Goal: Task Accomplishment & Management: Complete application form

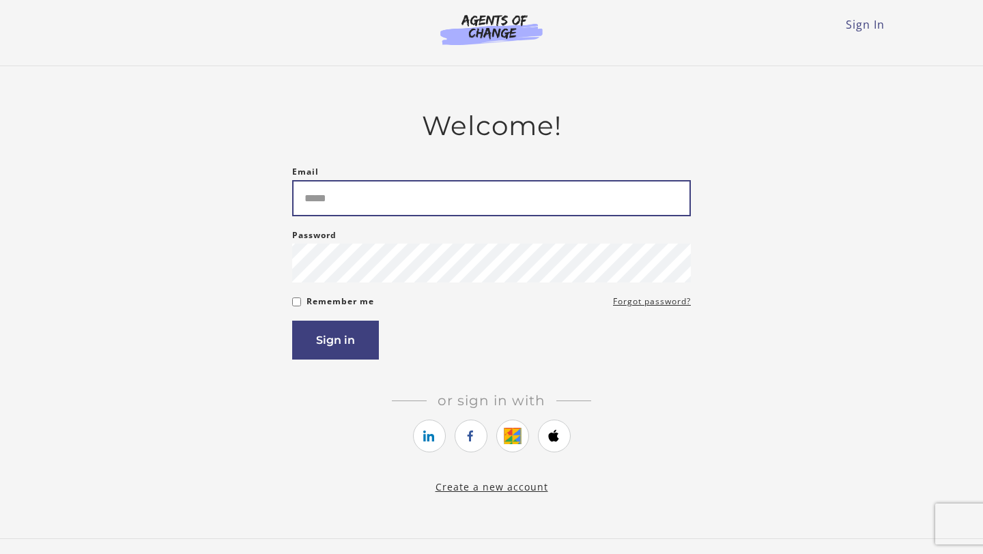
click at [349, 198] on input "Email" at bounding box center [491, 198] width 399 height 36
type input "**********"
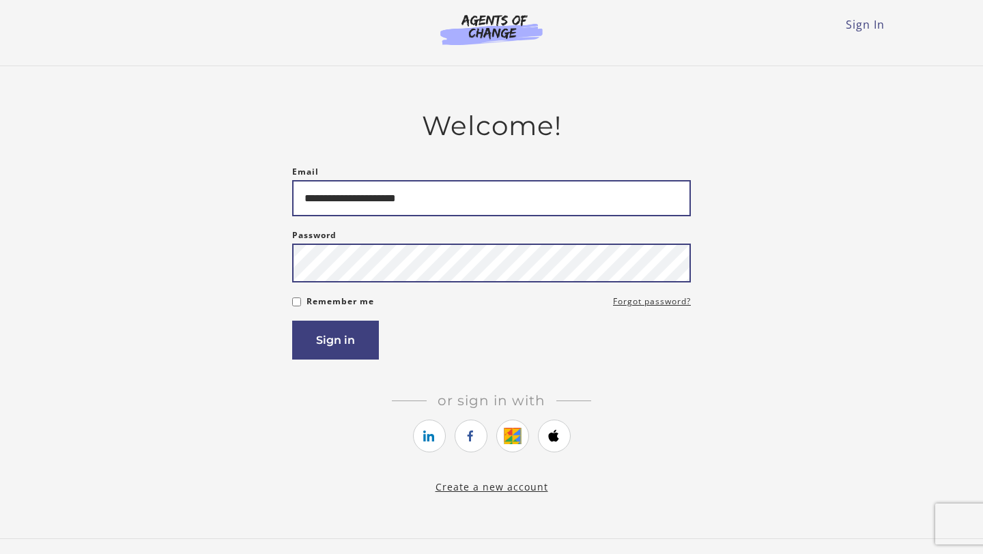
click at [292, 321] on button "Sign in" at bounding box center [335, 340] width 87 height 39
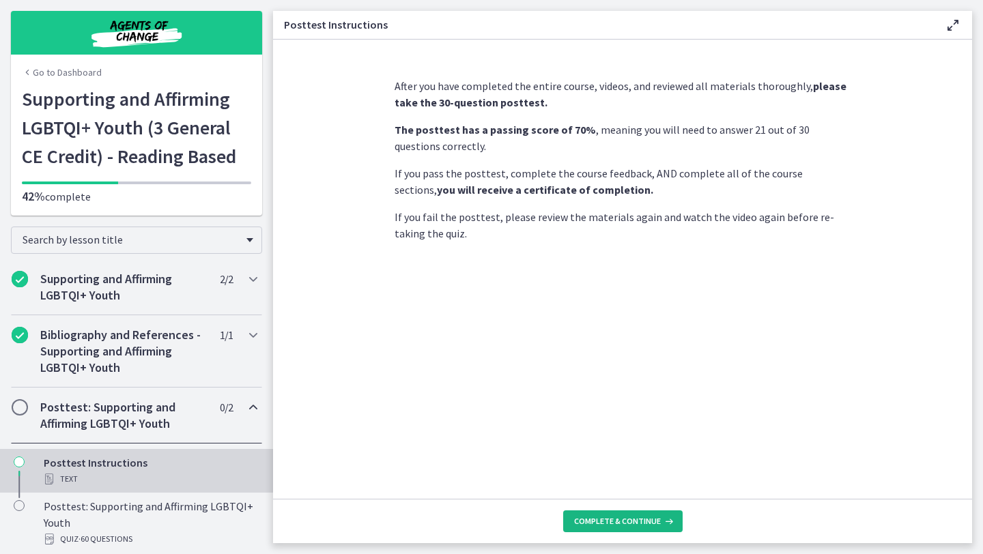
click at [604, 517] on span "Complete & continue" at bounding box center [617, 521] width 87 height 11
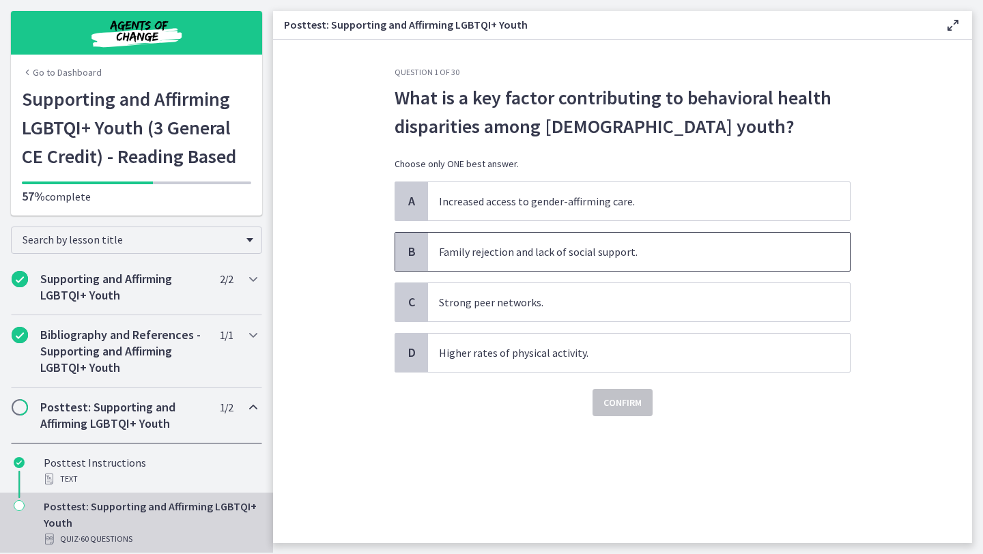
click at [537, 258] on span "Family rejection and lack of social support." at bounding box center [639, 252] width 422 height 38
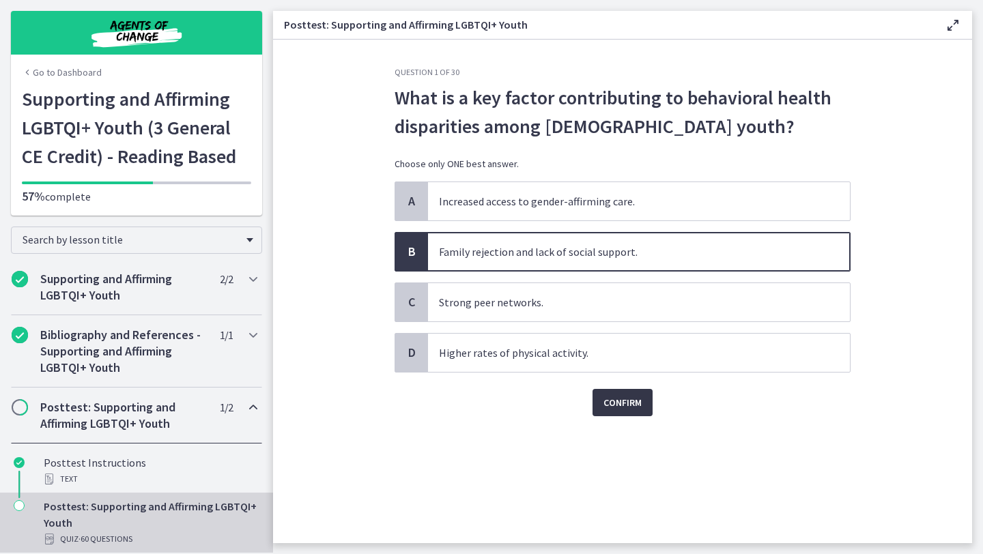
click at [600, 403] on button "Confirm" at bounding box center [622, 402] width 60 height 27
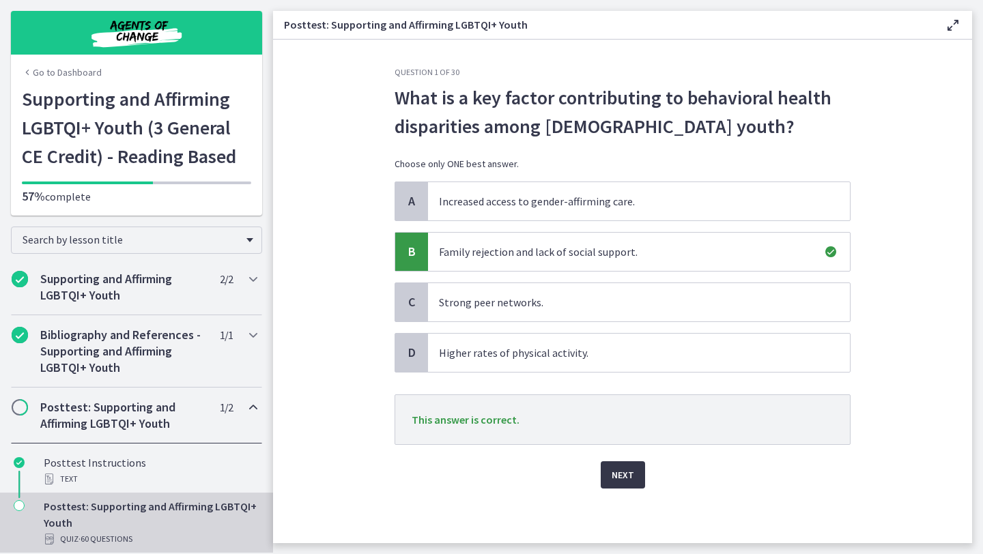
click at [614, 473] on span "Next" at bounding box center [622, 475] width 23 height 16
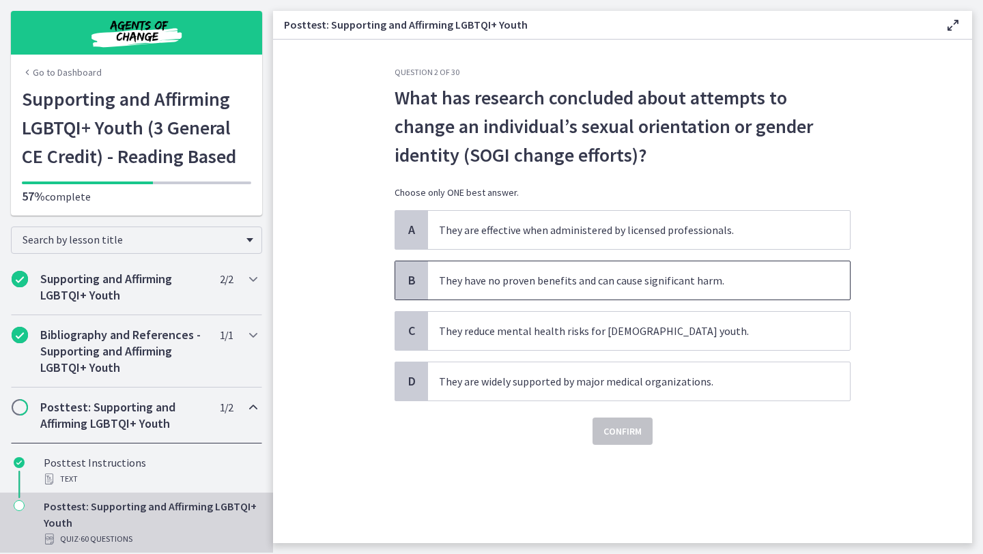
click at [614, 289] on span "They have no proven benefits and can cause significant harm." at bounding box center [639, 280] width 422 height 38
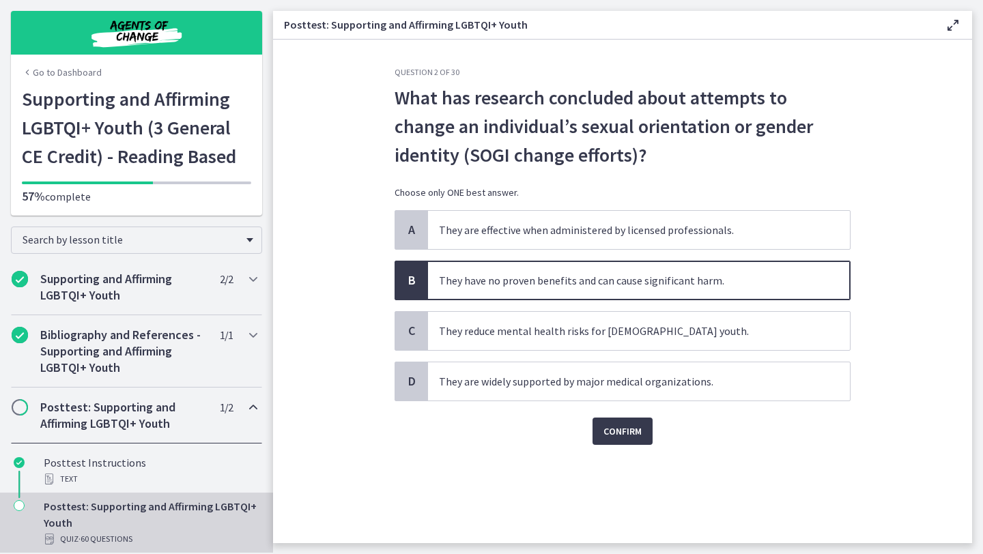
click at [614, 411] on div "Confirm" at bounding box center [622, 423] width 456 height 44
click at [613, 429] on span "Confirm" at bounding box center [622, 431] width 38 height 16
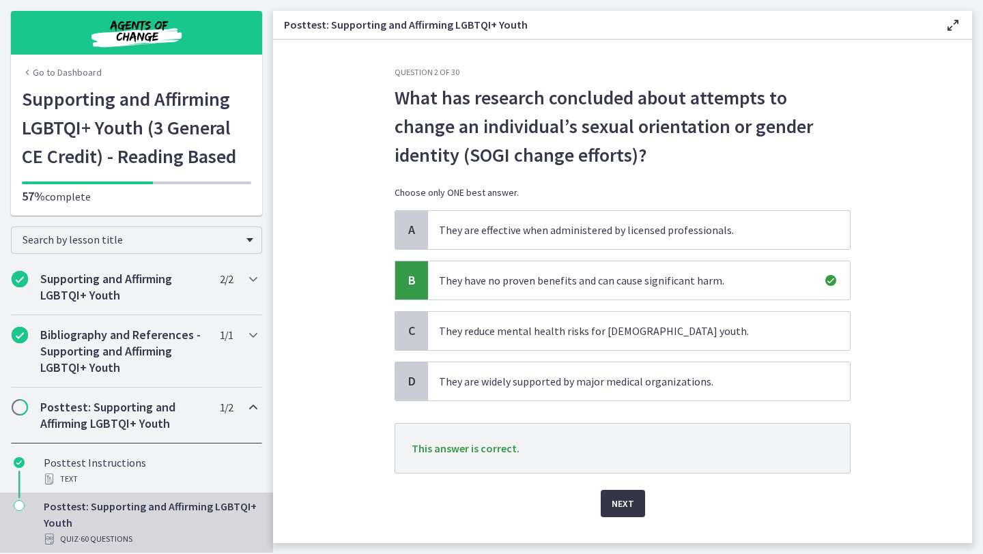
click at [614, 497] on span "Next" at bounding box center [622, 503] width 23 height 16
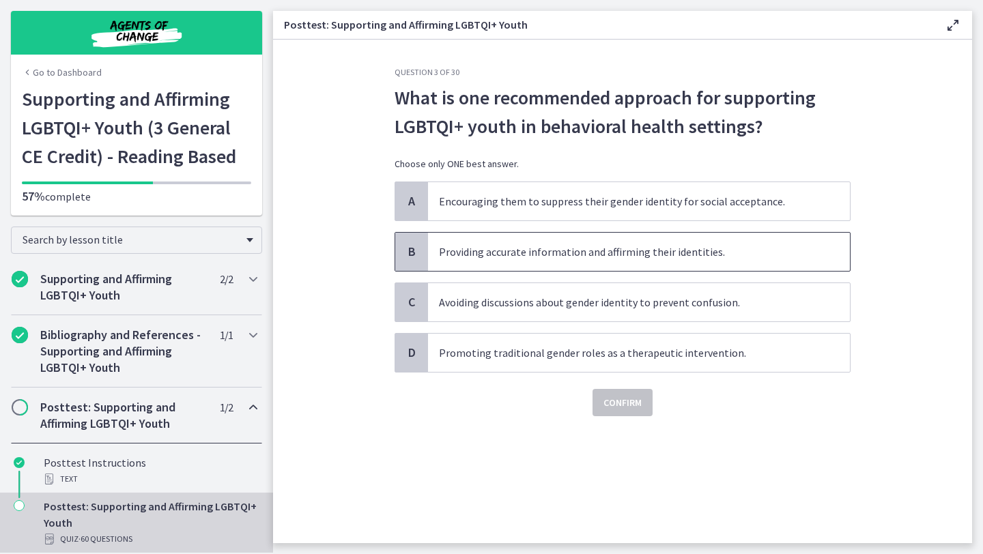
click at [574, 261] on span "Providing accurate information and affirming their identities." at bounding box center [639, 252] width 422 height 38
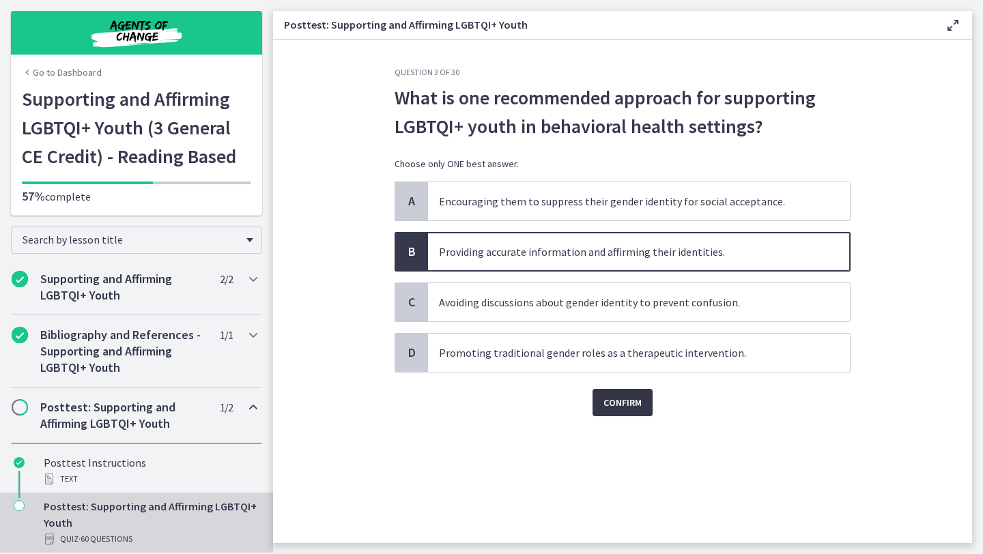
click at [615, 407] on span "Confirm" at bounding box center [622, 402] width 38 height 16
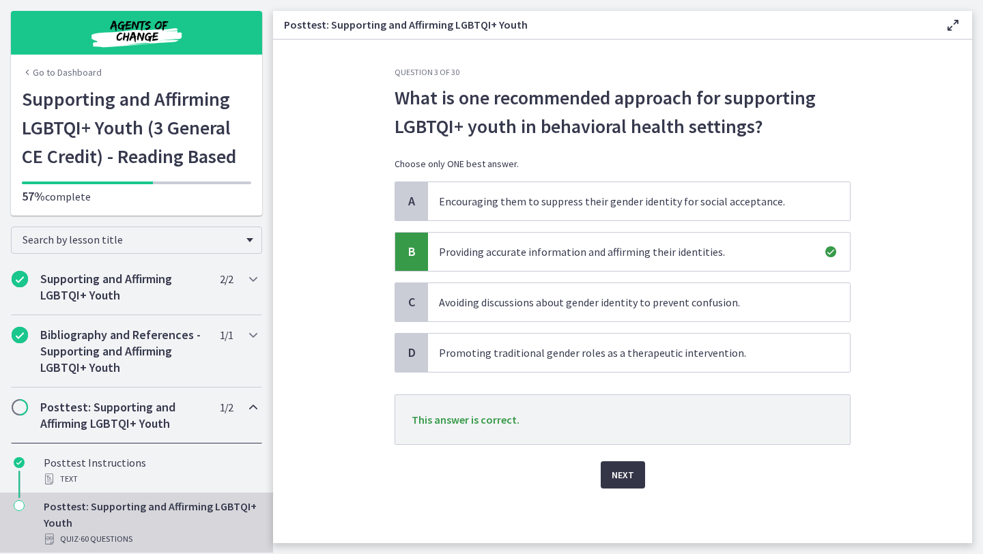
click at [610, 465] on button "Next" at bounding box center [623, 474] width 44 height 27
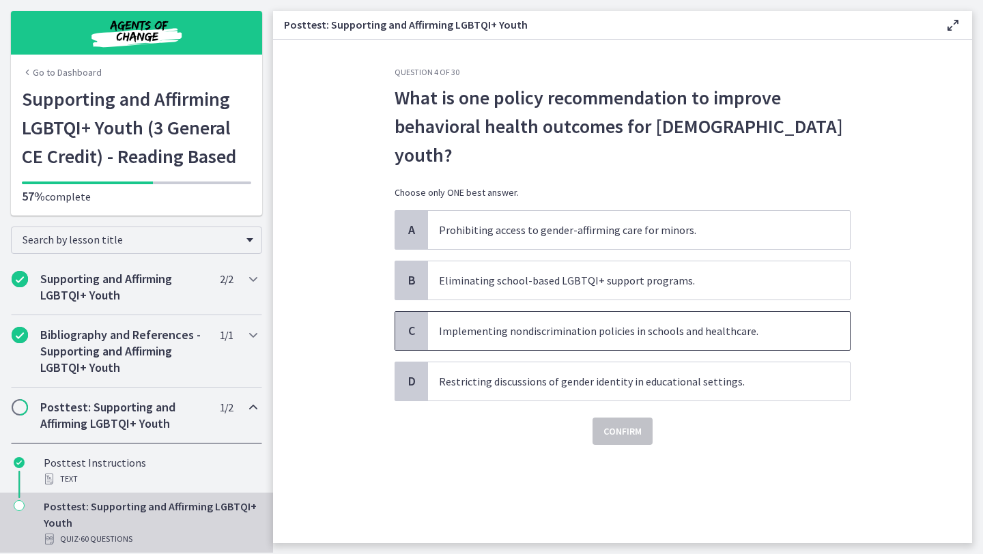
click at [631, 312] on span "Implementing nondiscrimination policies in schools and healthcare." at bounding box center [639, 331] width 422 height 38
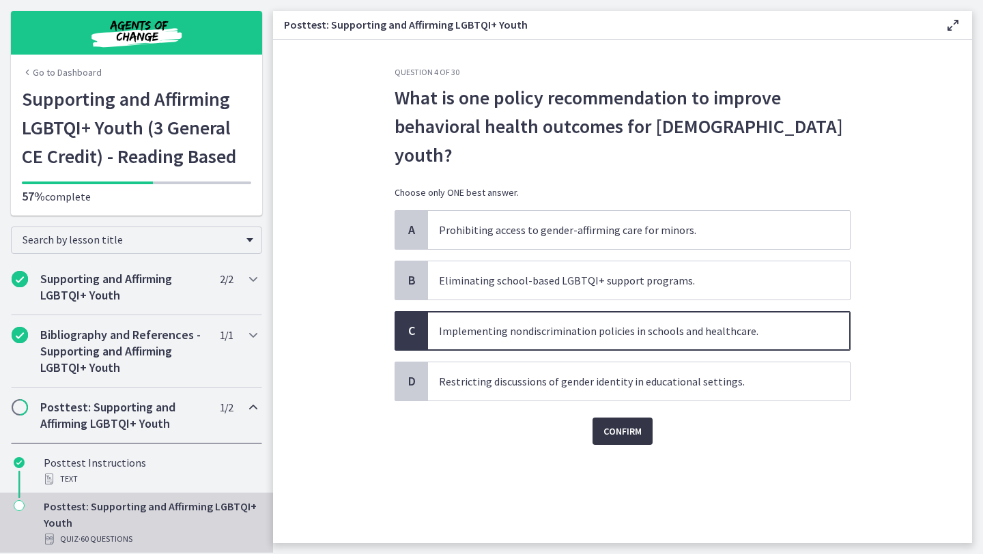
click at [611, 423] on span "Confirm" at bounding box center [622, 431] width 38 height 16
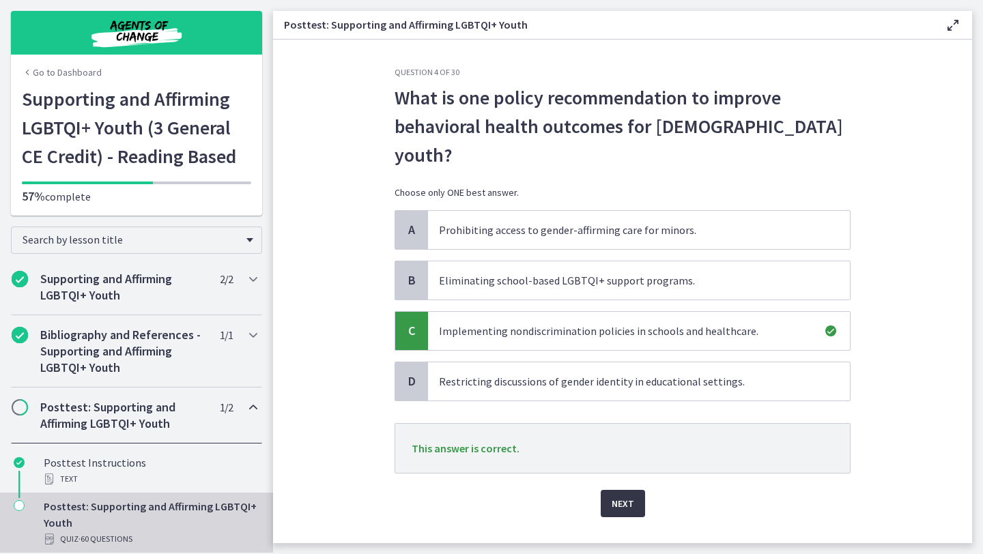
click at [615, 495] on span "Next" at bounding box center [622, 503] width 23 height 16
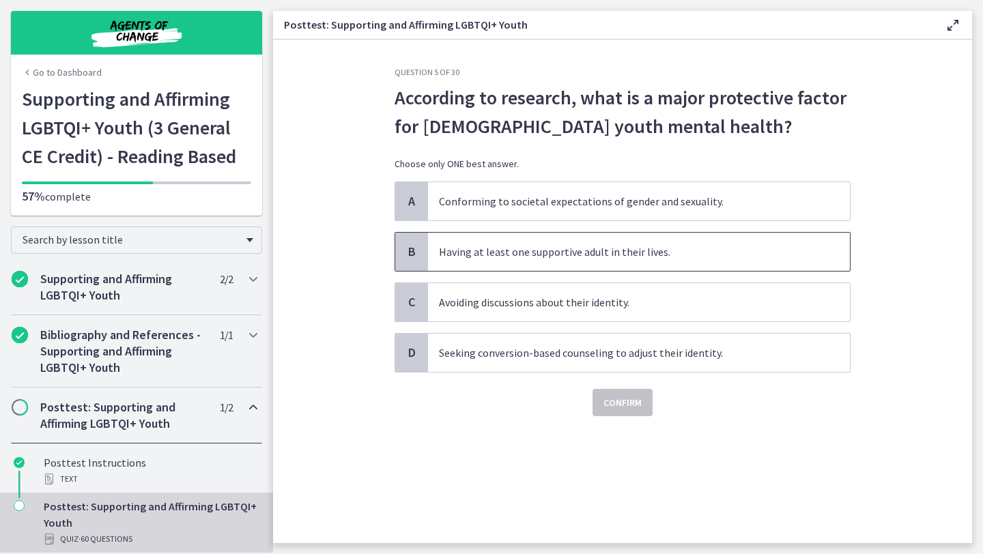
click at [663, 263] on span "Having at least one supportive adult in their lives." at bounding box center [639, 252] width 422 height 38
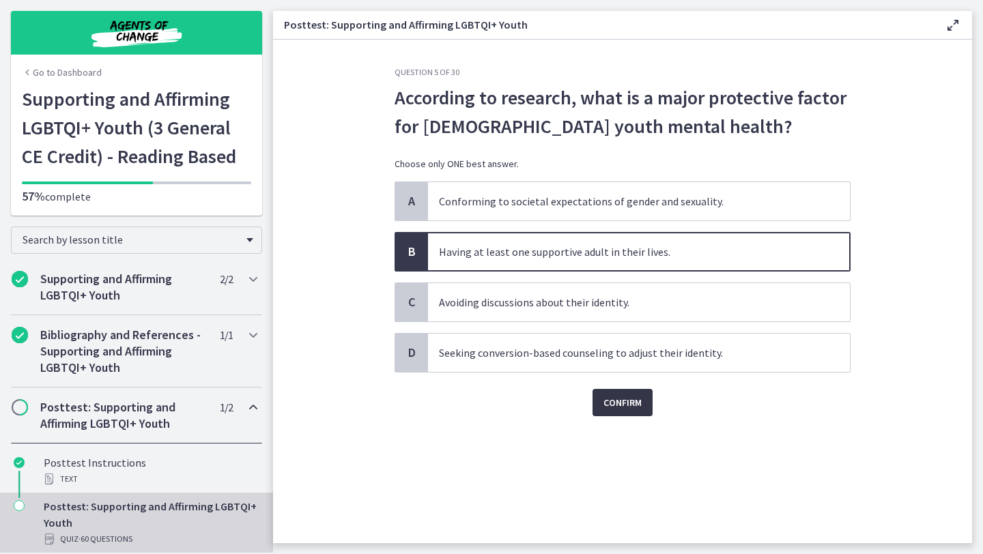
click at [616, 403] on span "Confirm" at bounding box center [622, 402] width 38 height 16
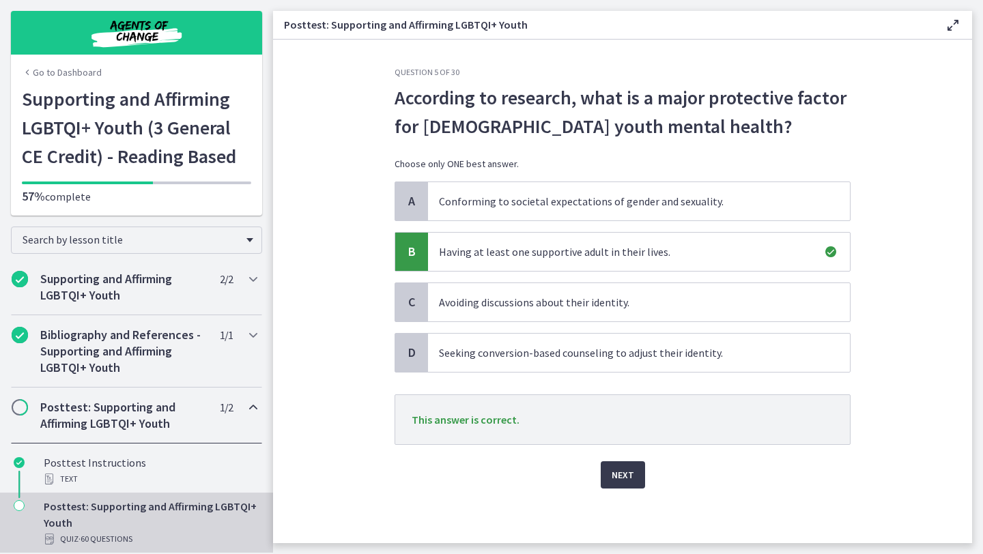
click at [621, 455] on div "Next" at bounding box center [622, 467] width 456 height 44
click at [612, 478] on span "Next" at bounding box center [622, 475] width 23 height 16
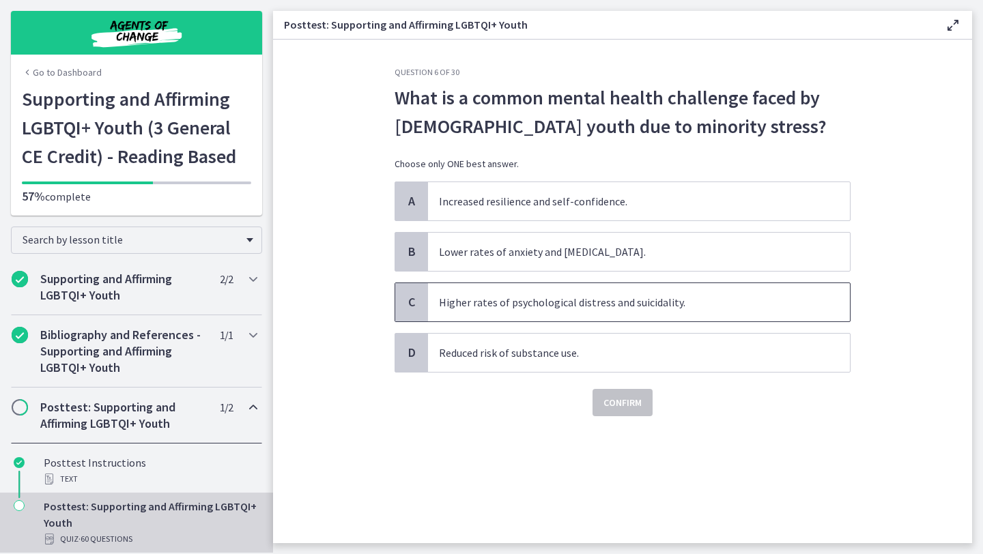
click at [611, 308] on span "Higher rates of psychological distress and suicidality." at bounding box center [639, 302] width 422 height 38
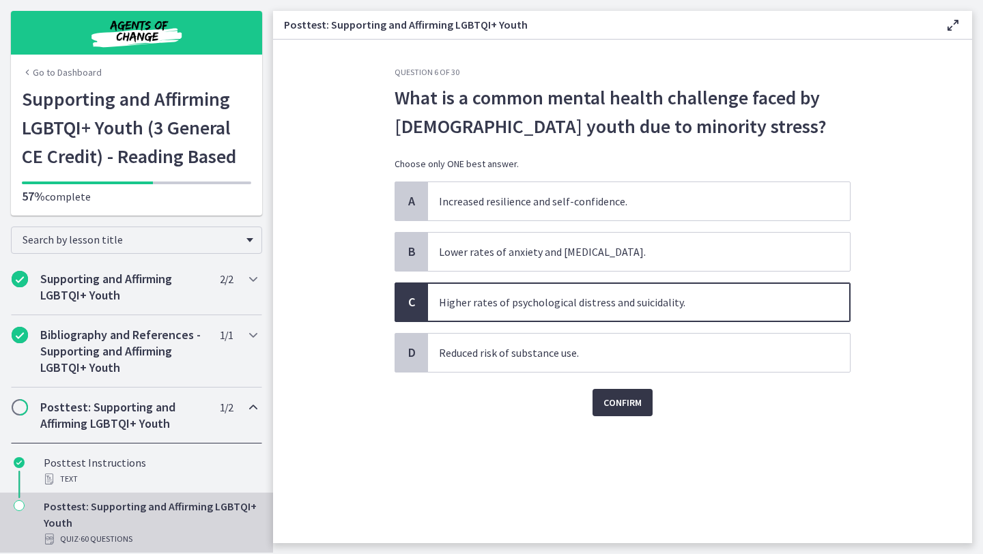
click at [621, 404] on span "Confirm" at bounding box center [622, 402] width 38 height 16
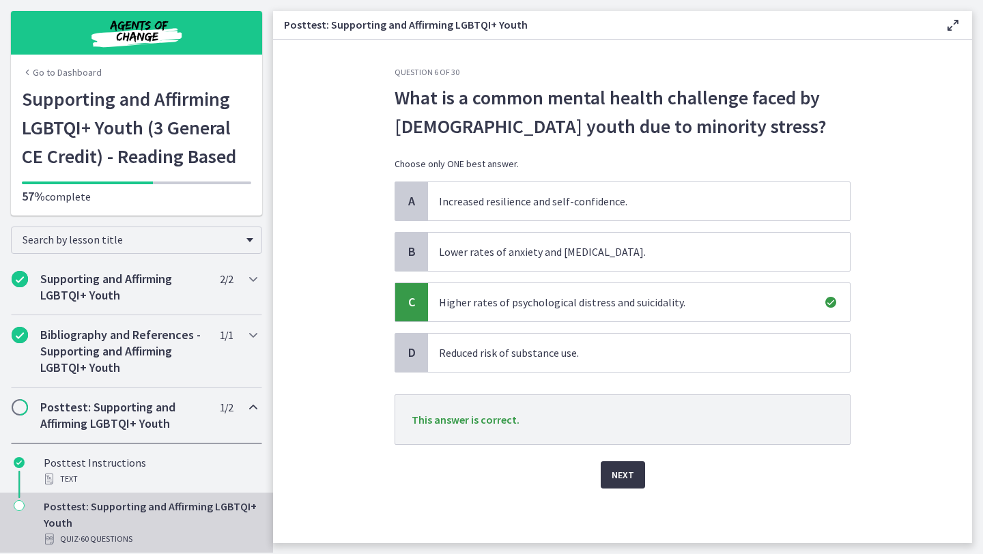
click at [619, 473] on span "Next" at bounding box center [622, 475] width 23 height 16
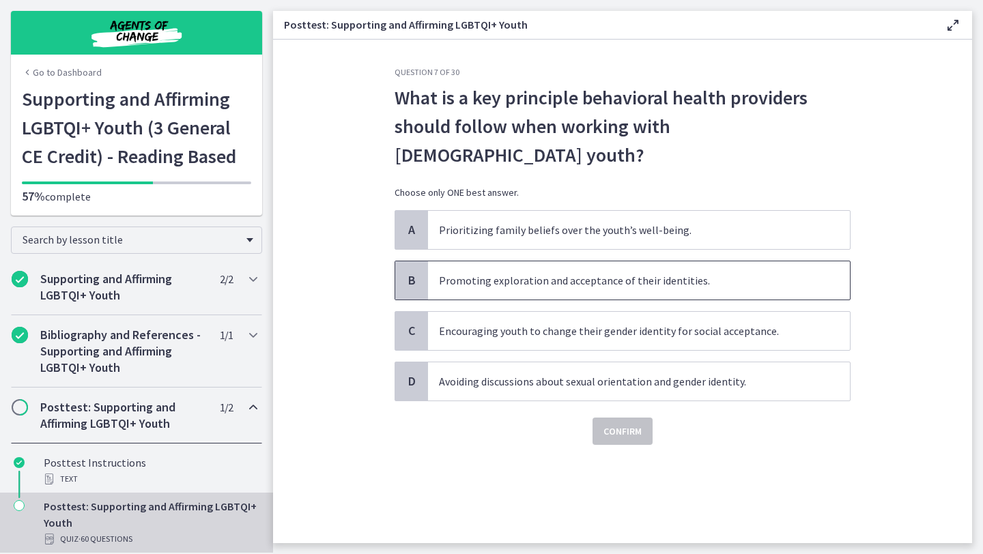
click at [622, 261] on span "Promoting exploration and acceptance of their identities." at bounding box center [639, 280] width 422 height 38
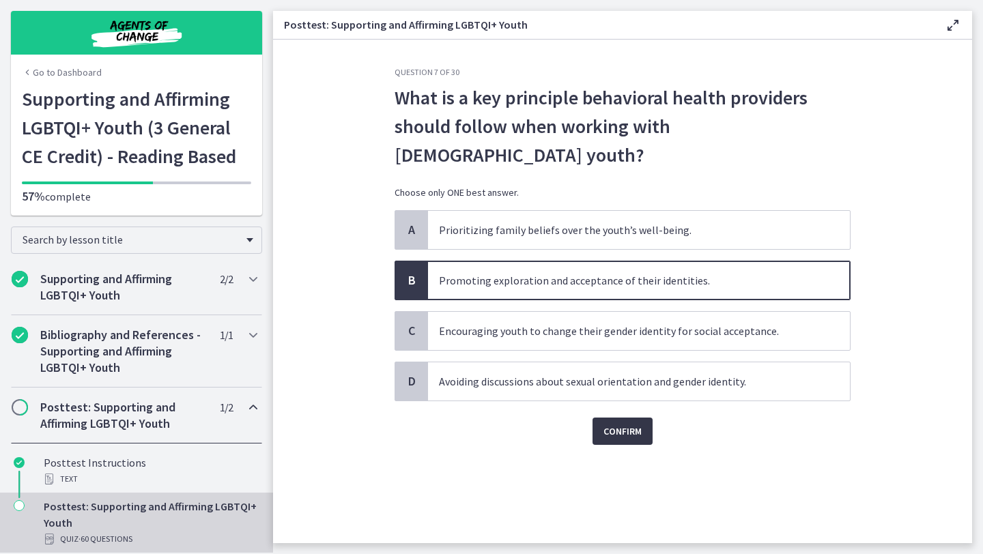
click at [609, 423] on span "Confirm" at bounding box center [622, 431] width 38 height 16
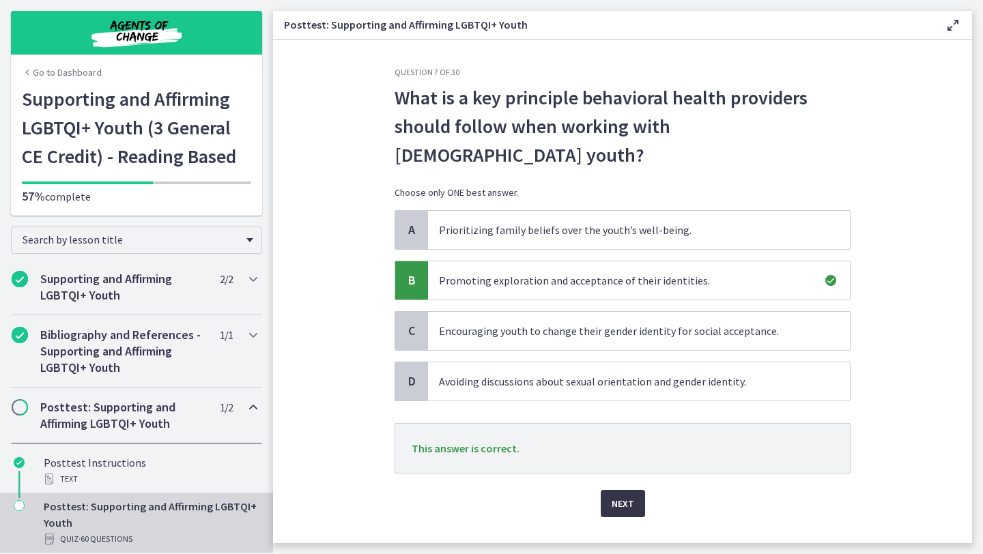
click at [622, 490] on button "Next" at bounding box center [623, 503] width 44 height 27
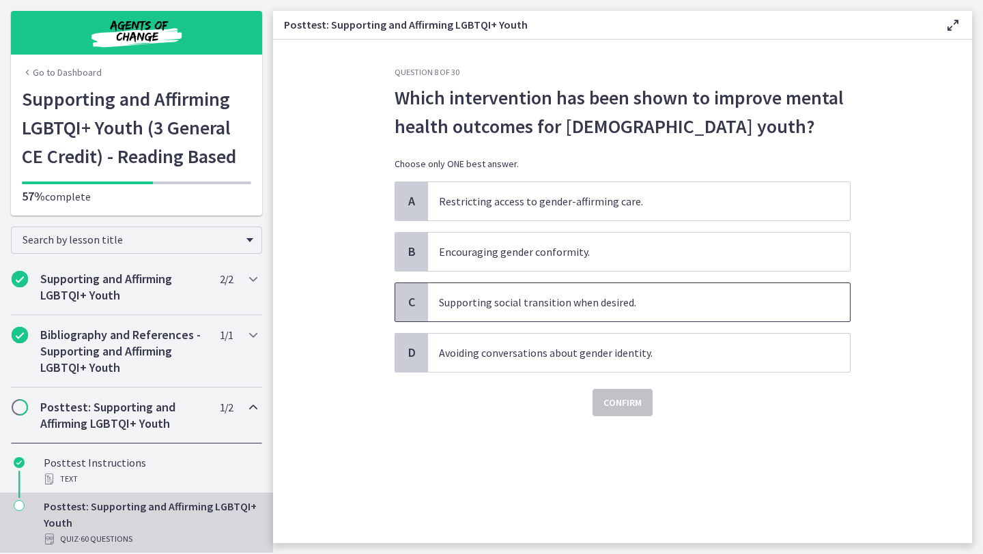
click at [659, 305] on span "Supporting social transition when desired." at bounding box center [639, 302] width 422 height 38
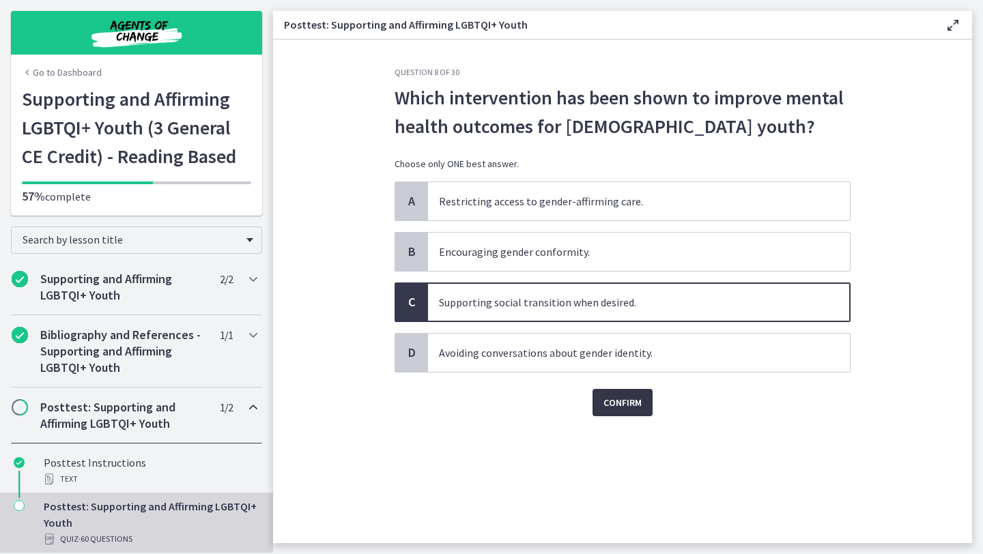
click at [624, 399] on span "Confirm" at bounding box center [622, 402] width 38 height 16
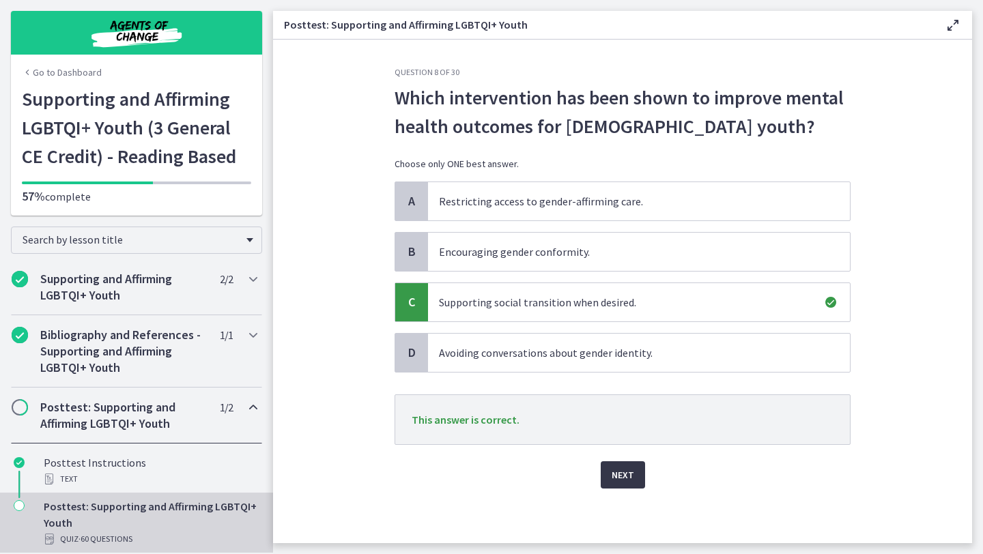
click at [615, 472] on span "Next" at bounding box center [622, 475] width 23 height 16
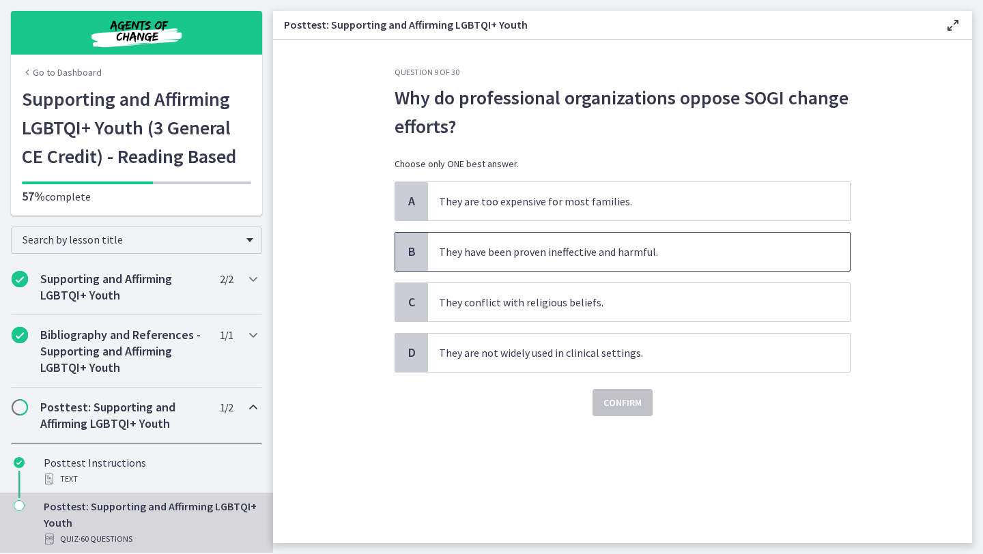
click at [676, 247] on span "They have been proven ineffective and harmful." at bounding box center [639, 252] width 422 height 38
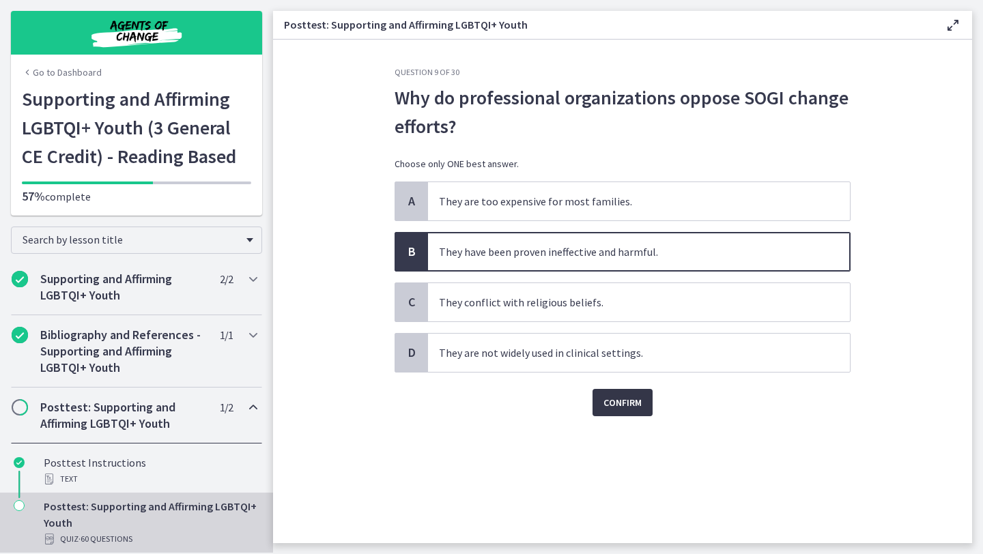
click at [641, 392] on button "Confirm" at bounding box center [622, 402] width 60 height 27
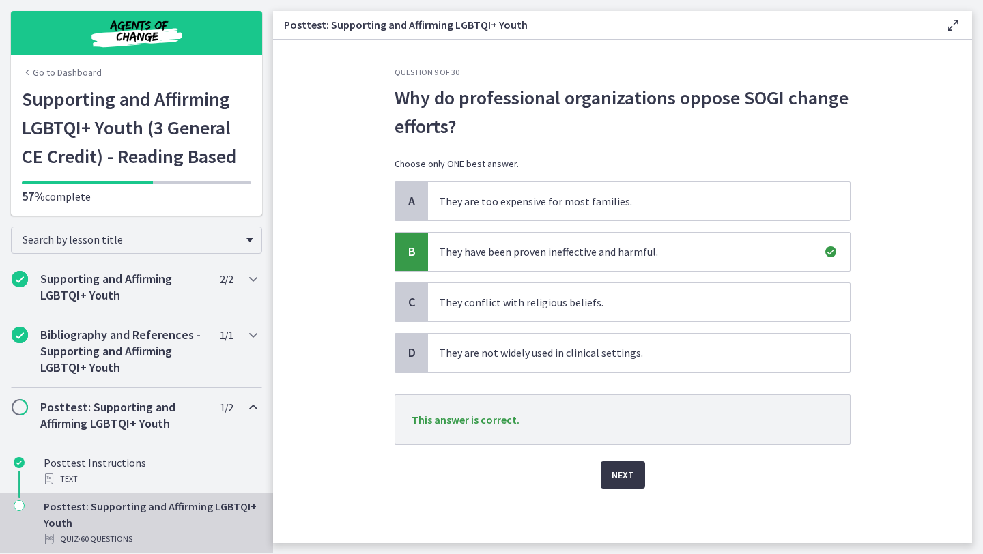
click at [614, 478] on span "Next" at bounding box center [622, 475] width 23 height 16
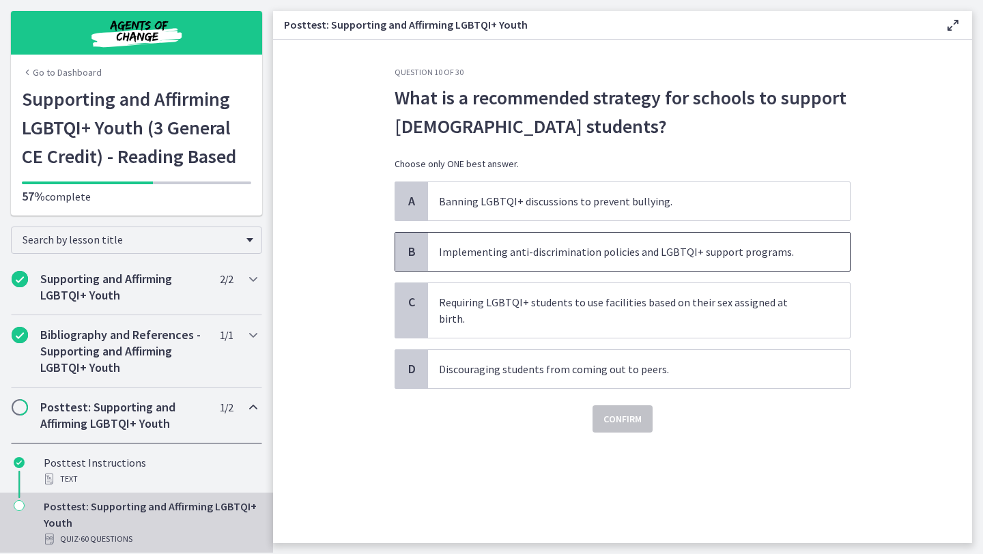
click at [494, 258] on span "Implementing anti-discrimination policies and LGBTQI+ support programs." at bounding box center [639, 252] width 422 height 38
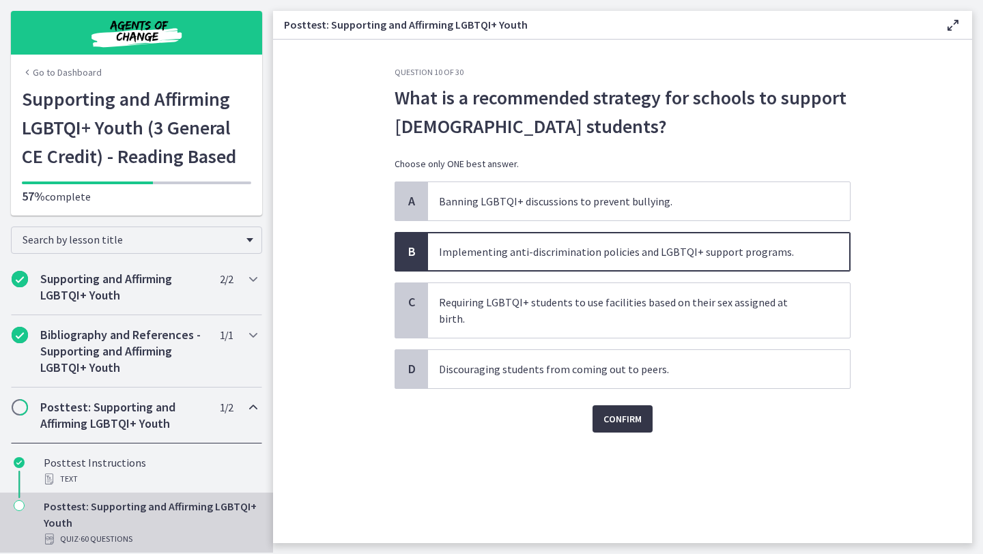
click at [593, 405] on button "Confirm" at bounding box center [622, 418] width 60 height 27
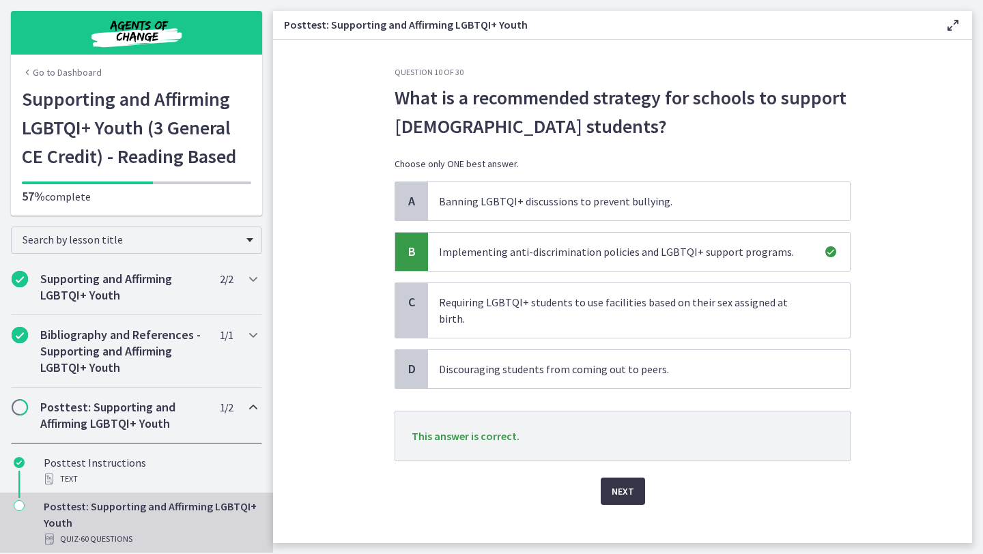
click at [616, 483] on span "Next" at bounding box center [622, 491] width 23 height 16
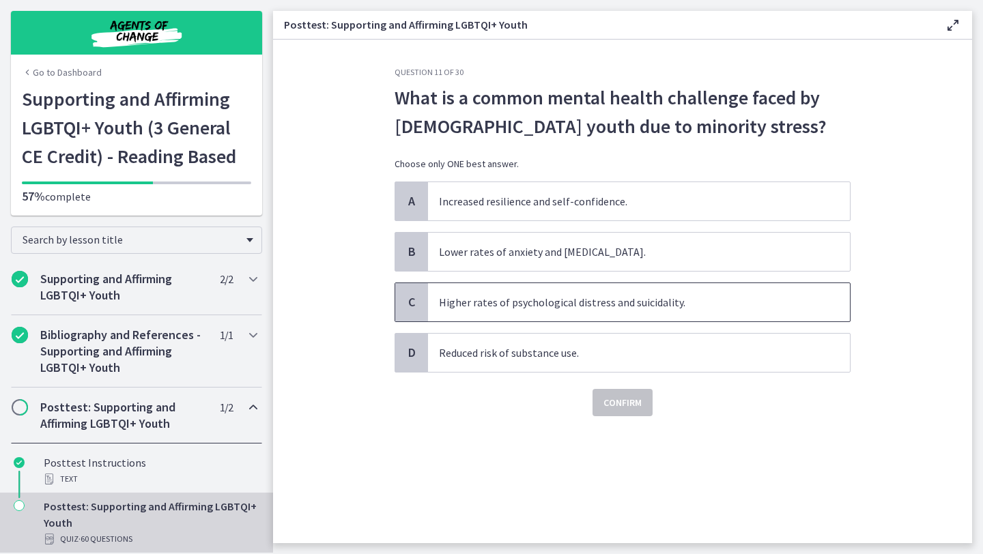
click at [583, 310] on span "Higher rates of psychological distress and suicidality." at bounding box center [639, 302] width 422 height 38
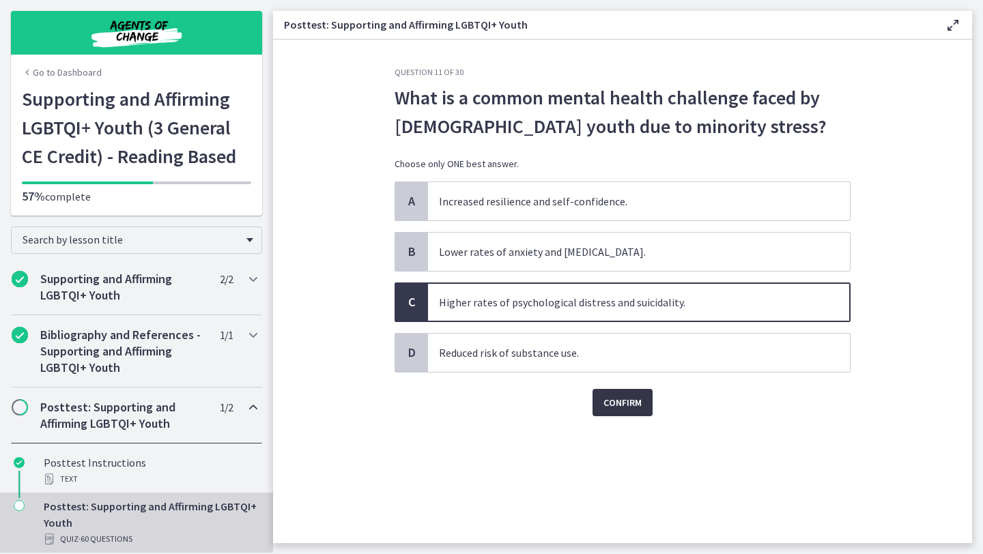
click at [607, 408] on span "Confirm" at bounding box center [622, 402] width 38 height 16
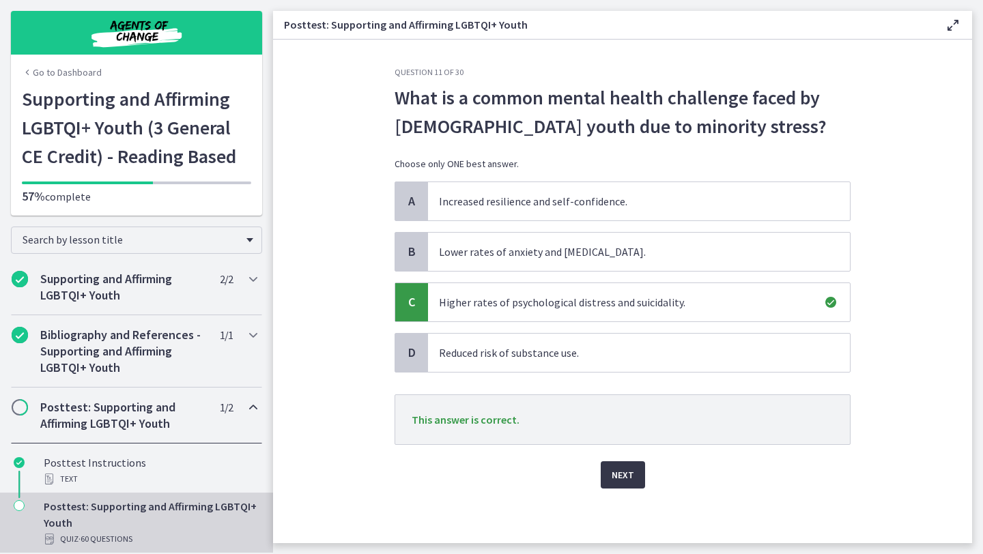
click at [604, 467] on button "Next" at bounding box center [623, 474] width 44 height 27
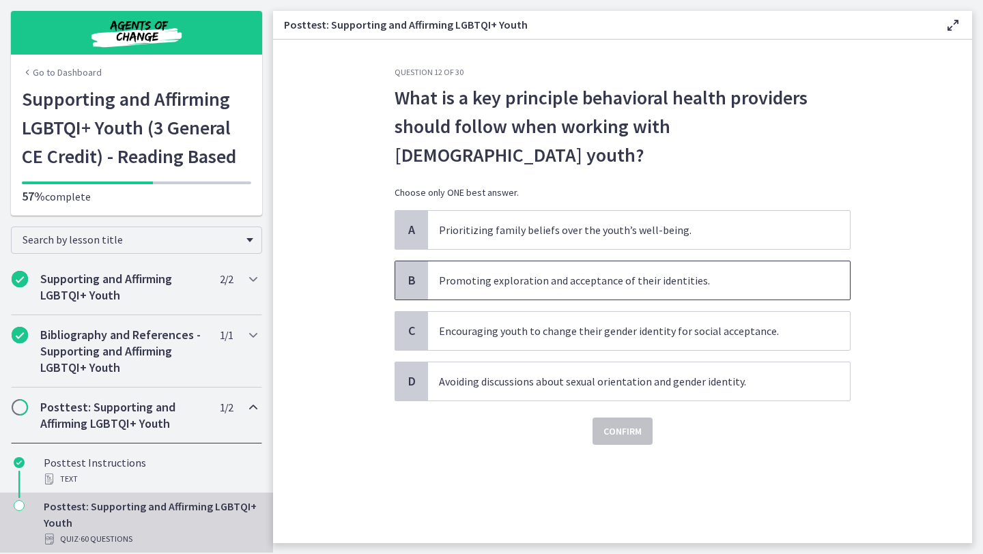
click at [614, 261] on span "Promoting exploration and acceptance of their identities." at bounding box center [639, 280] width 422 height 38
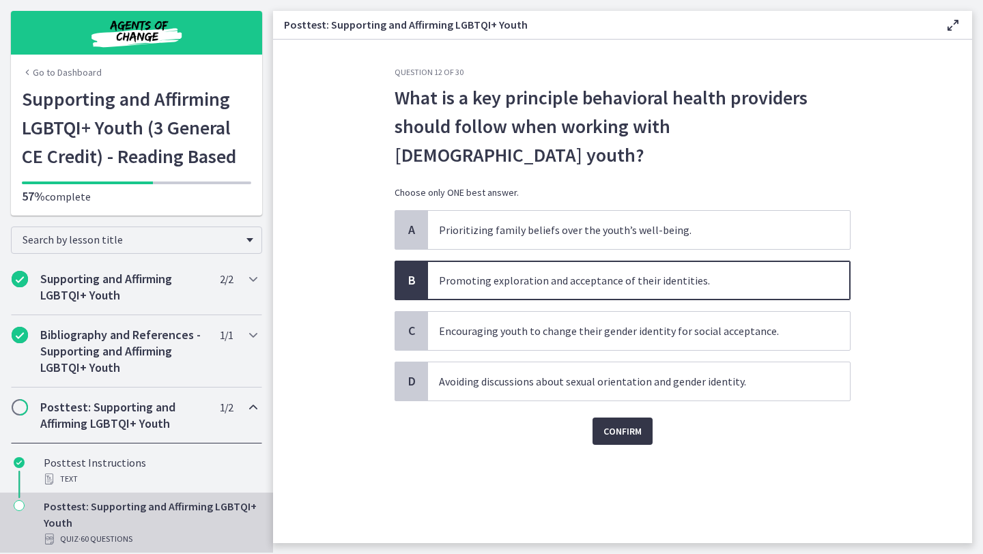
click at [613, 423] on span "Confirm" at bounding box center [622, 431] width 38 height 16
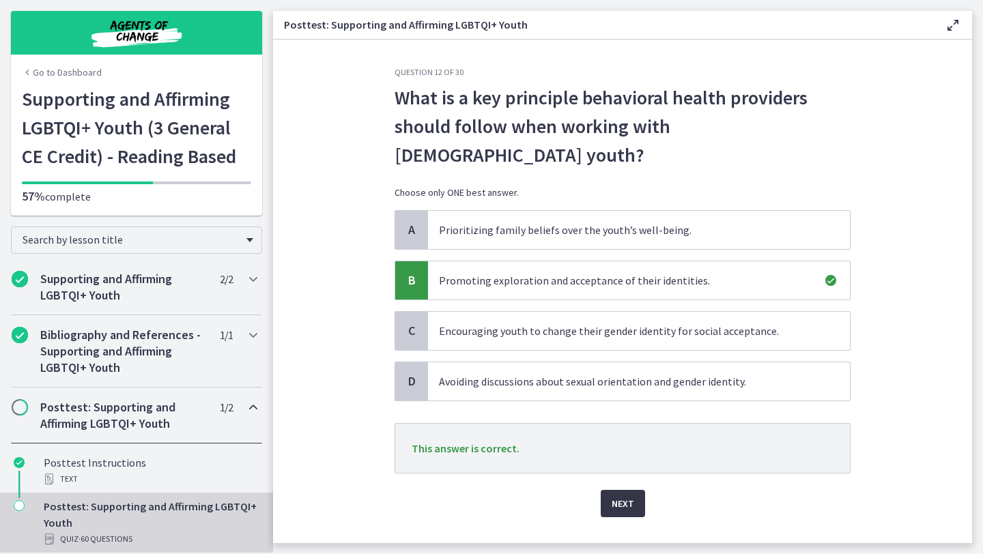
click at [614, 490] on button "Next" at bounding box center [623, 503] width 44 height 27
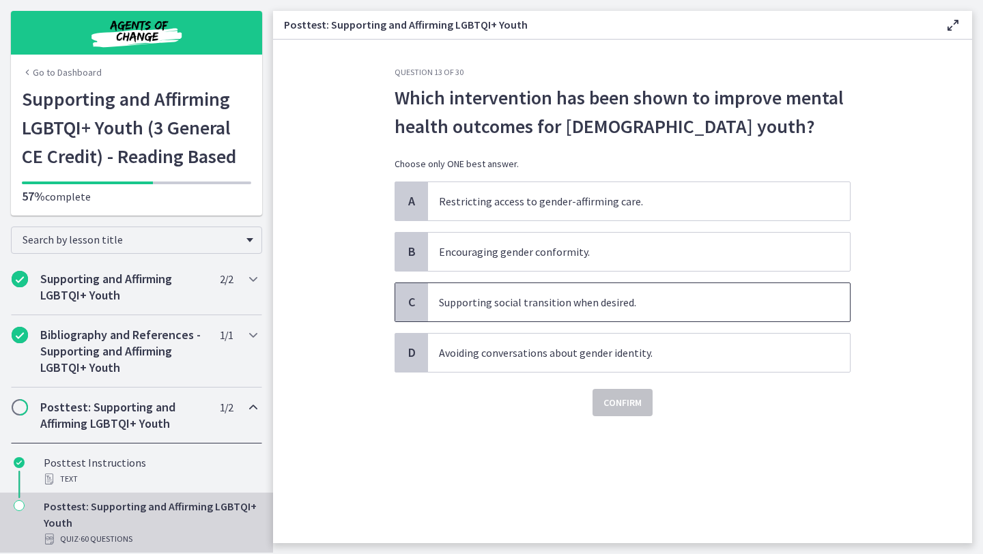
click at [604, 302] on span "Supporting social transition when desired." at bounding box center [639, 302] width 422 height 38
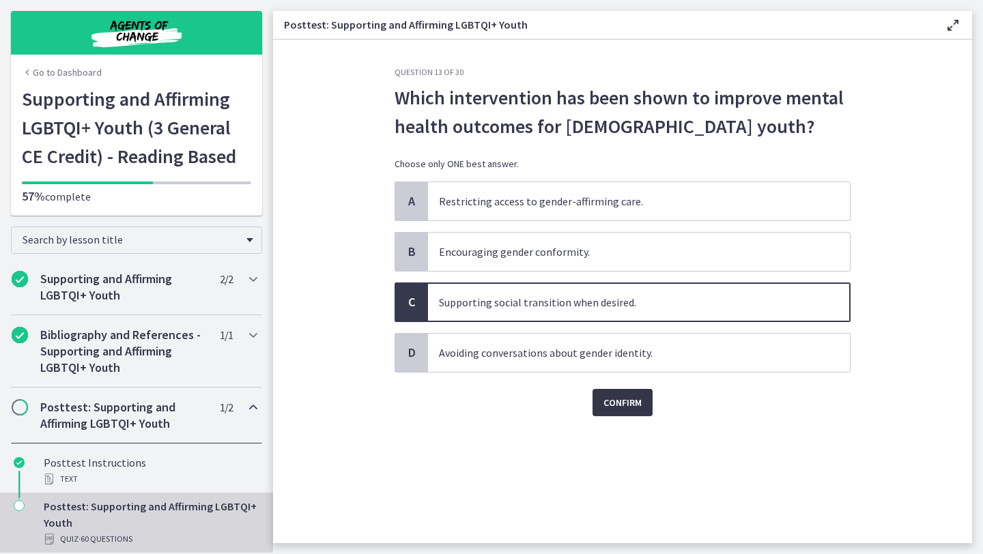
click at [625, 402] on span "Confirm" at bounding box center [622, 402] width 38 height 16
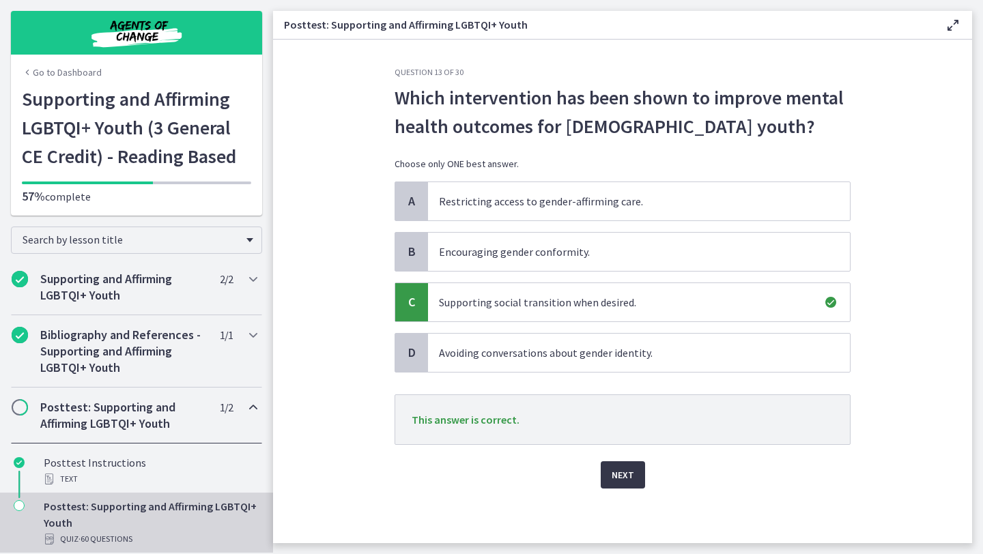
click at [618, 478] on span "Next" at bounding box center [622, 475] width 23 height 16
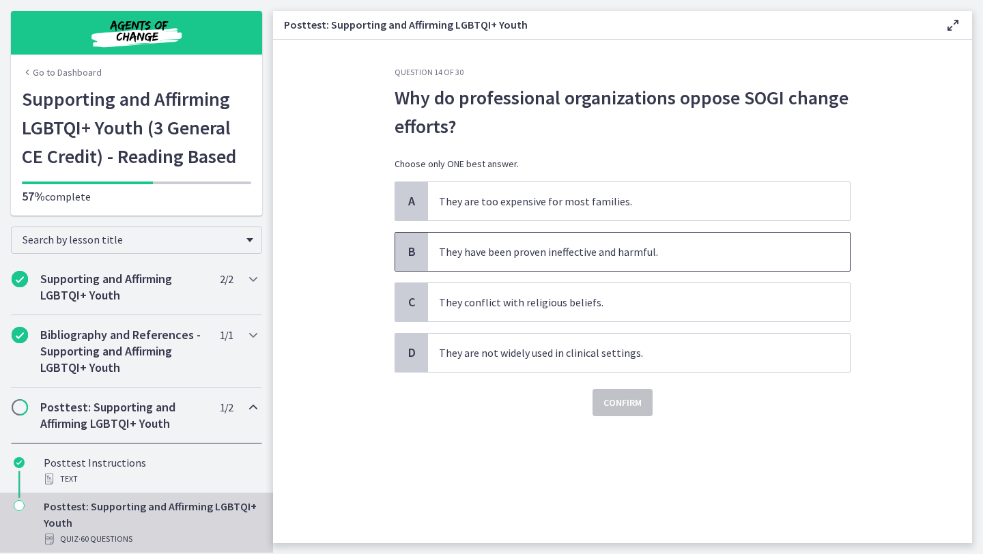
click at [688, 248] on span "They have been proven ineffective and harmful." at bounding box center [639, 252] width 422 height 38
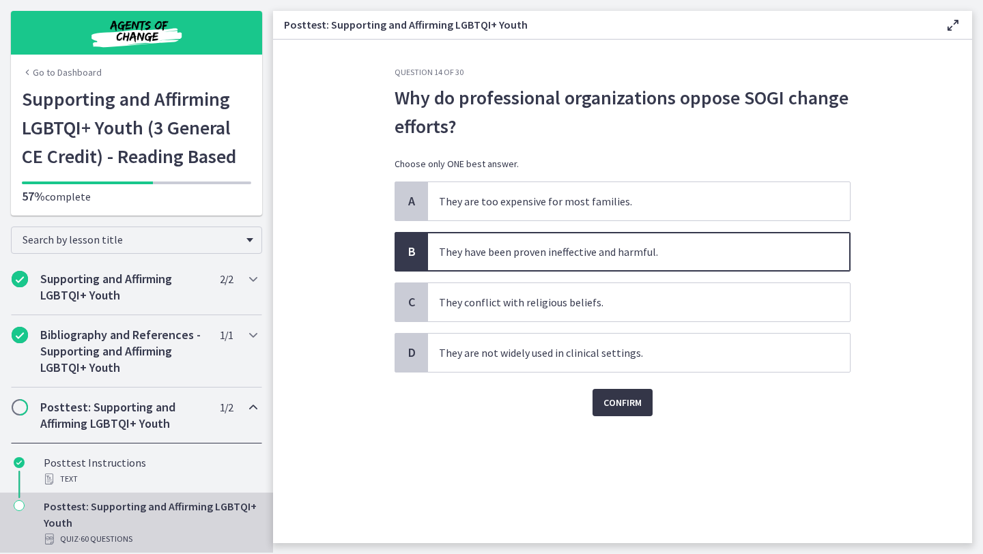
click at [620, 400] on span "Confirm" at bounding box center [622, 402] width 38 height 16
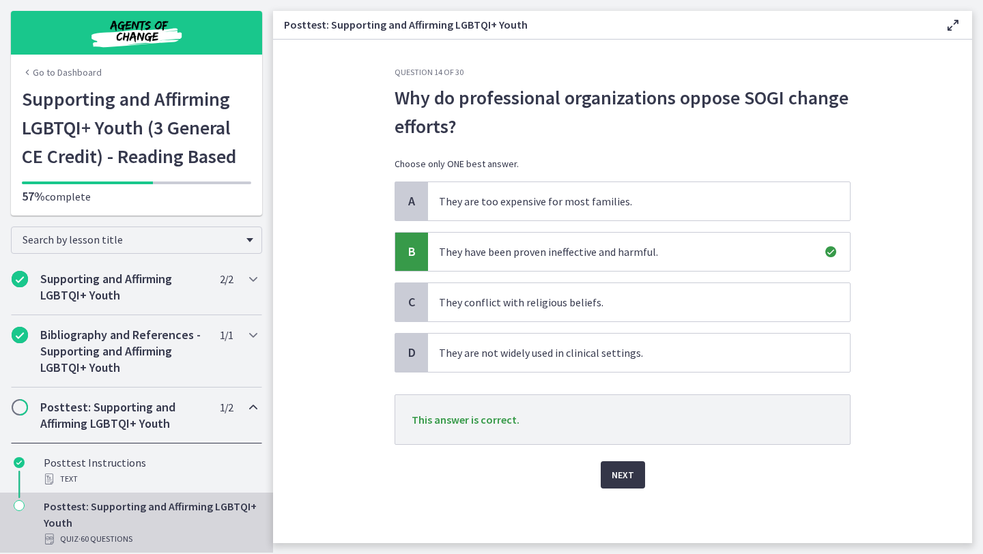
click at [619, 472] on span "Next" at bounding box center [622, 475] width 23 height 16
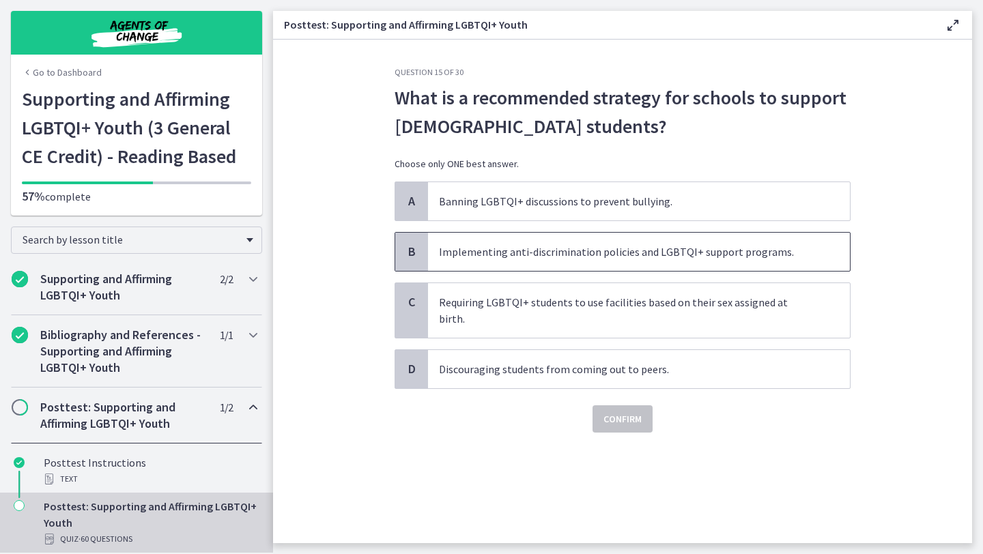
click at [666, 261] on span "Implementing anti-discrimination policies and LGBTQI+ support programs." at bounding box center [639, 252] width 422 height 38
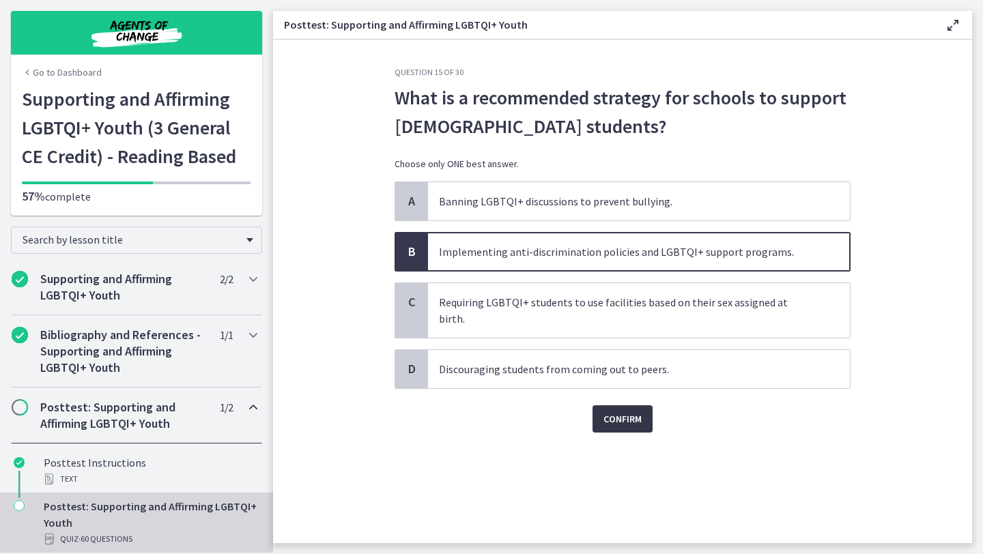
click at [601, 409] on button "Confirm" at bounding box center [622, 418] width 60 height 27
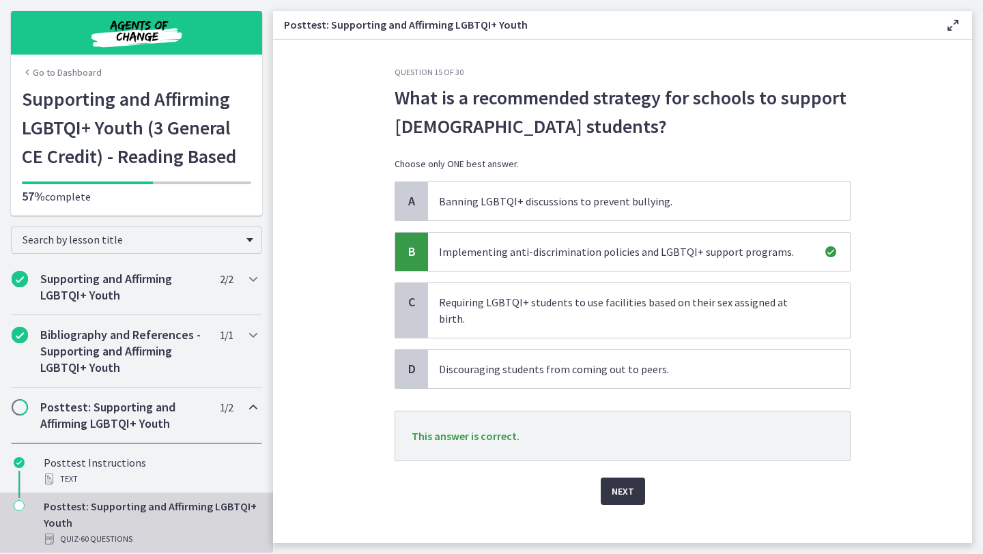
click at [609, 478] on button "Next" at bounding box center [623, 491] width 44 height 27
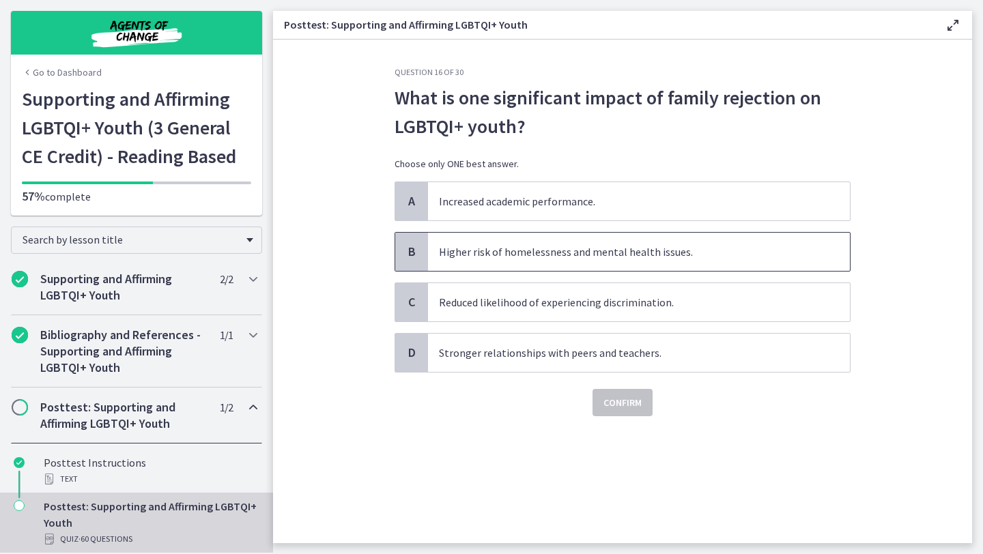
click at [654, 252] on span "Higher risk of homelessness and mental health issues." at bounding box center [639, 252] width 422 height 38
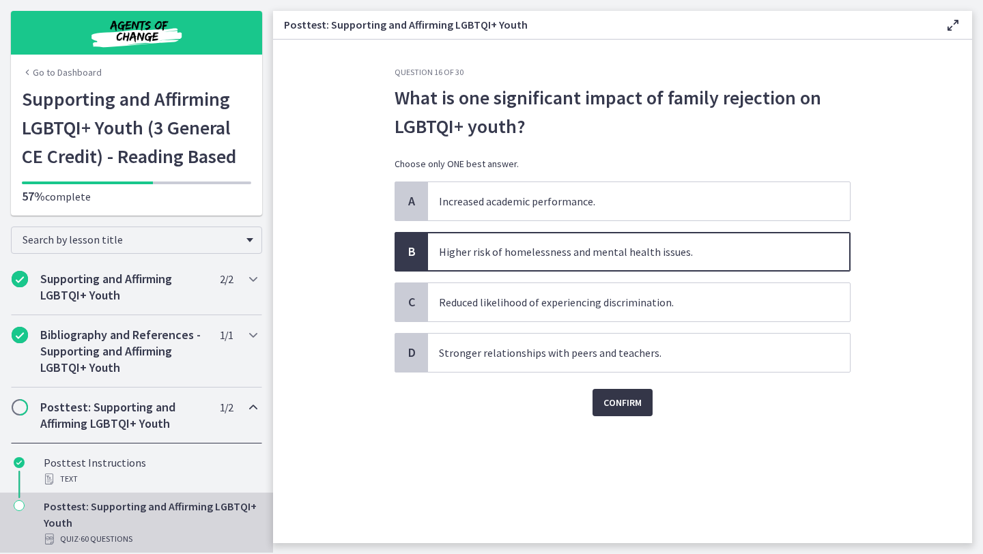
click at [629, 401] on span "Confirm" at bounding box center [622, 402] width 38 height 16
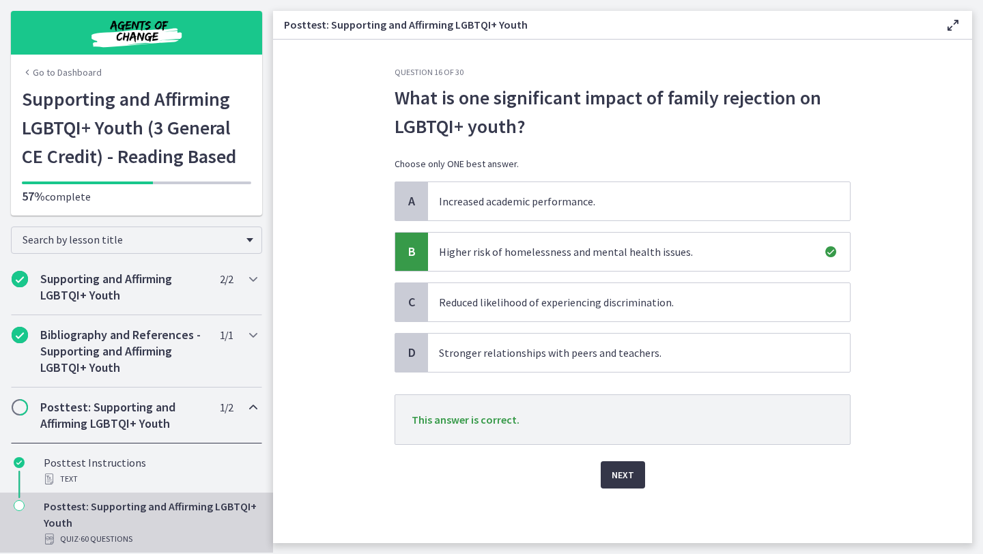
click at [620, 482] on span "Next" at bounding box center [622, 475] width 23 height 16
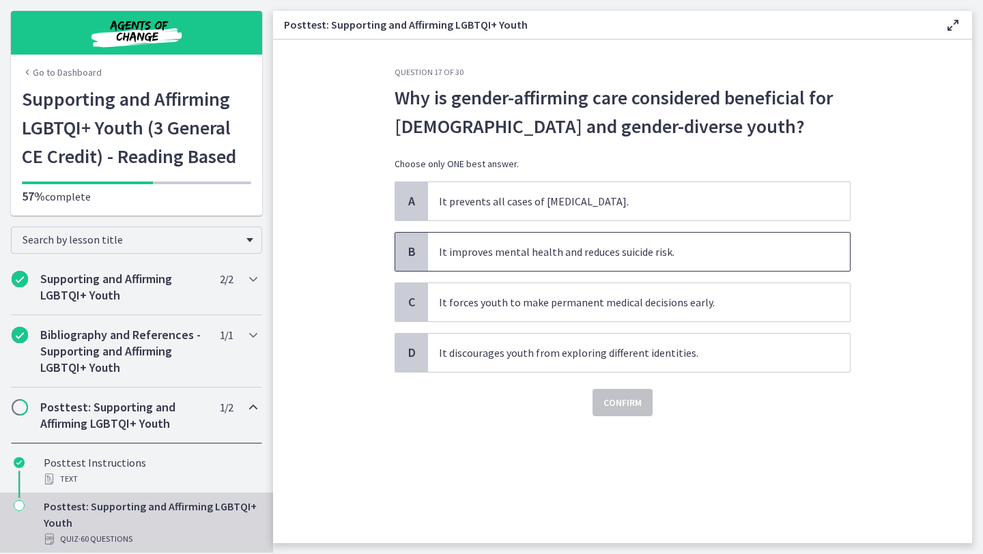
click at [619, 255] on span "It improves mental health and reduces suicide risk." at bounding box center [639, 252] width 422 height 38
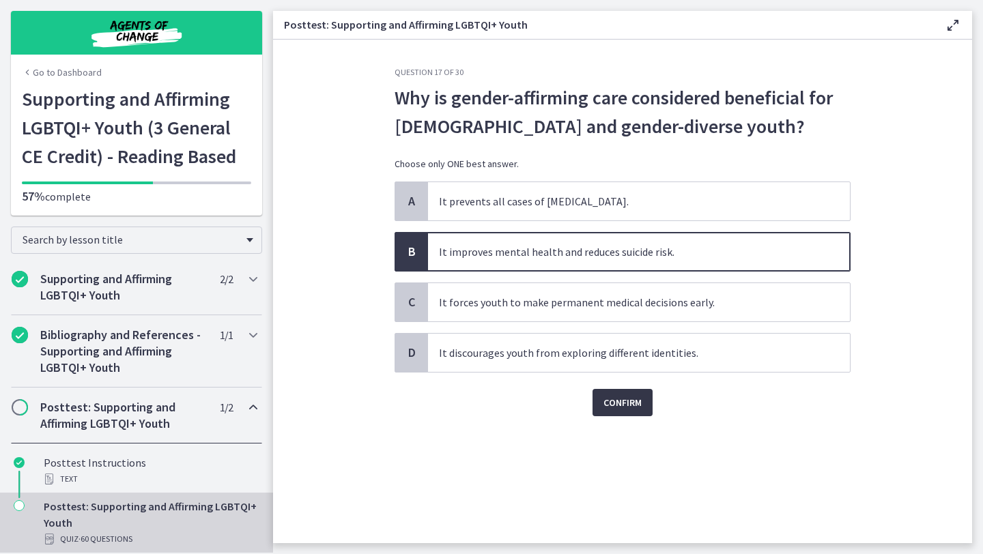
click at [609, 405] on span "Confirm" at bounding box center [622, 402] width 38 height 16
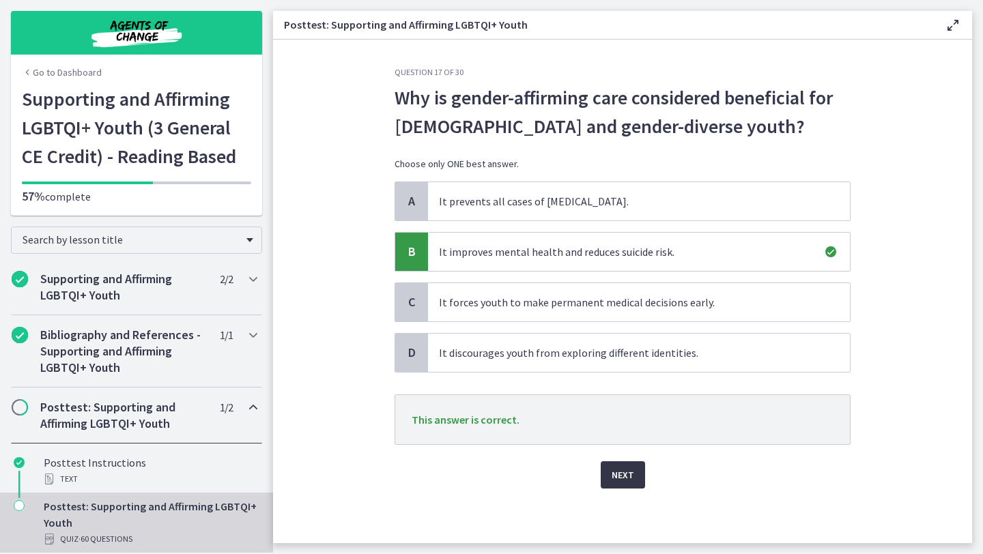
click at [612, 465] on button "Next" at bounding box center [623, 474] width 44 height 27
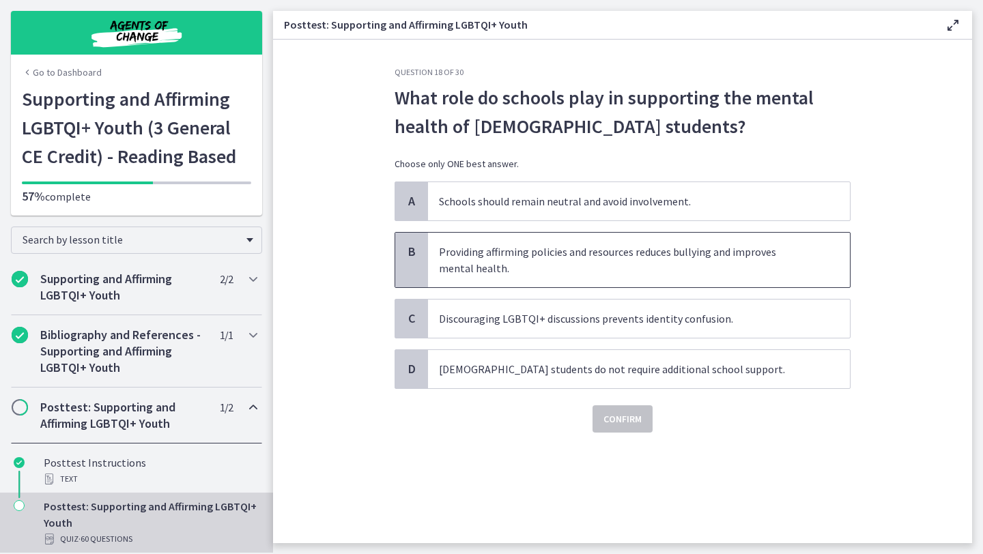
click at [545, 259] on span "Providing affirming policies and resources reduces bullying and improves mental…" at bounding box center [639, 260] width 422 height 55
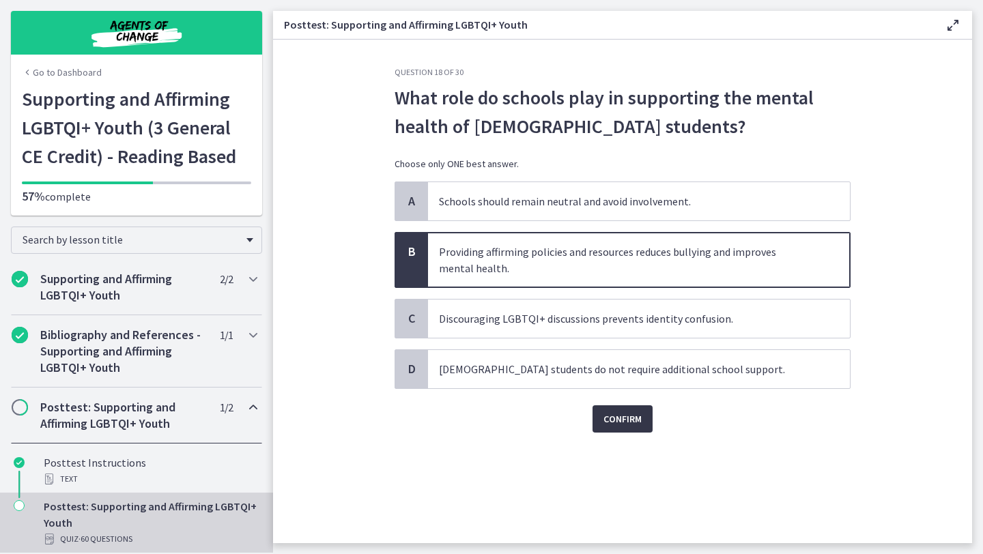
click at [624, 423] on span "Confirm" at bounding box center [622, 419] width 38 height 16
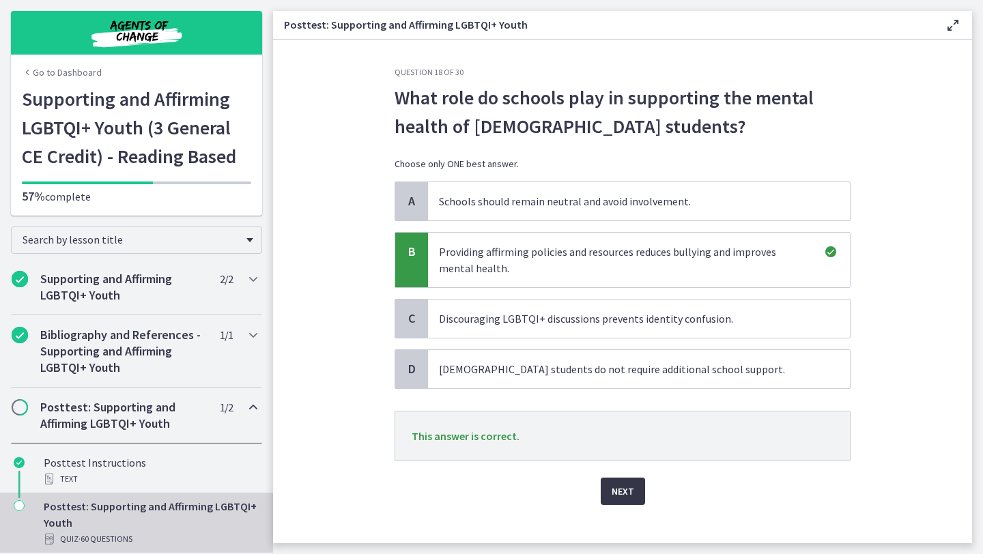
click at [629, 490] on span "Next" at bounding box center [622, 491] width 23 height 16
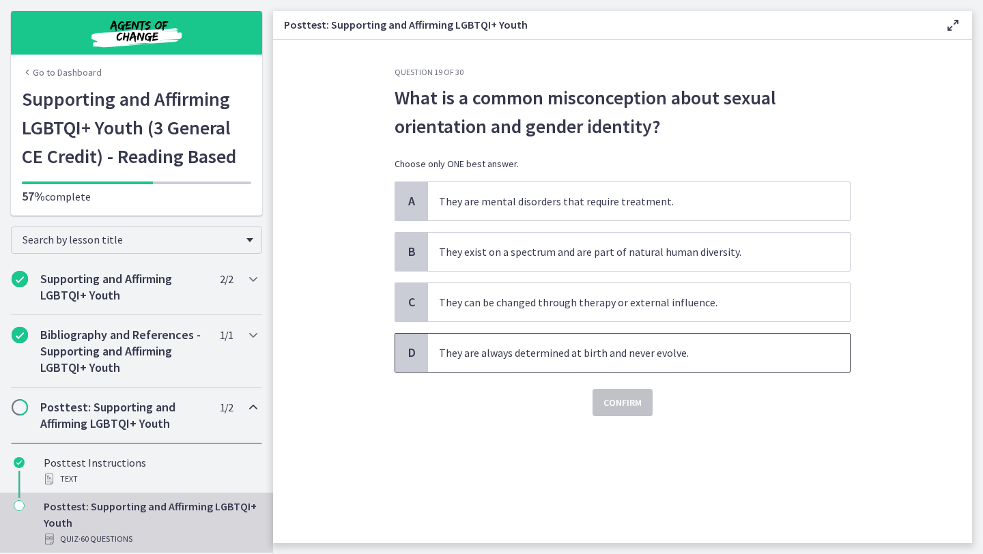
click at [538, 360] on span "They are always determined at birth and never evolve." at bounding box center [639, 353] width 422 height 38
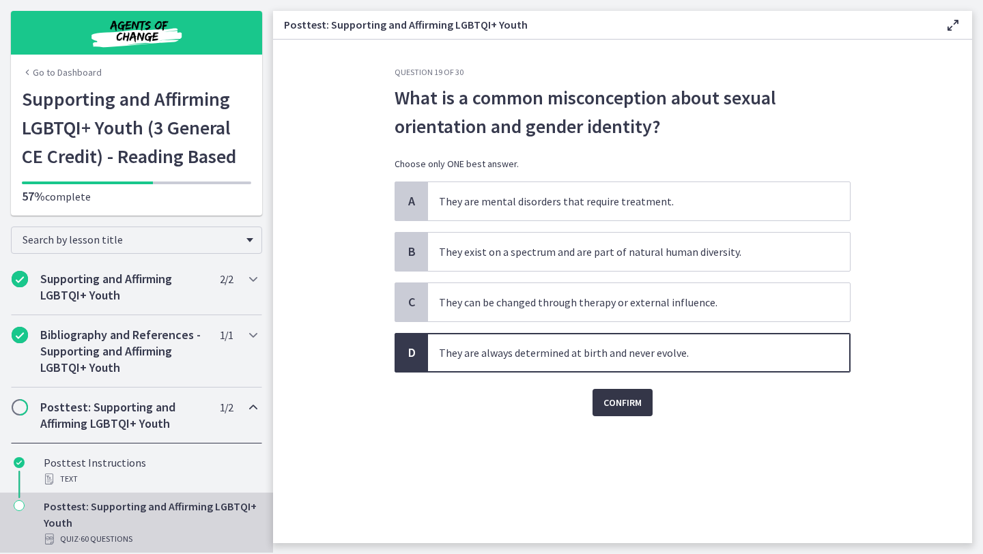
click at [625, 406] on span "Confirm" at bounding box center [622, 402] width 38 height 16
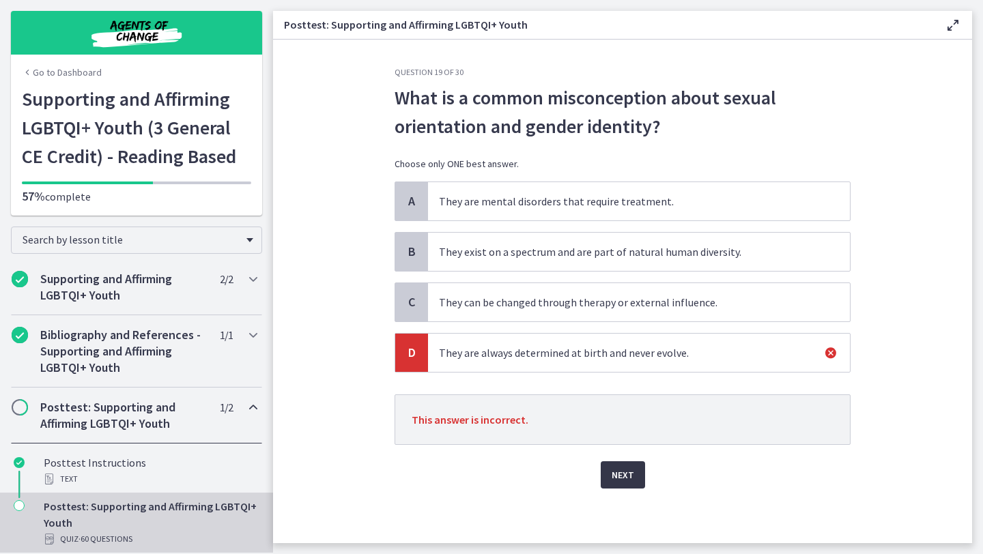
click at [633, 463] on button "Next" at bounding box center [623, 474] width 44 height 27
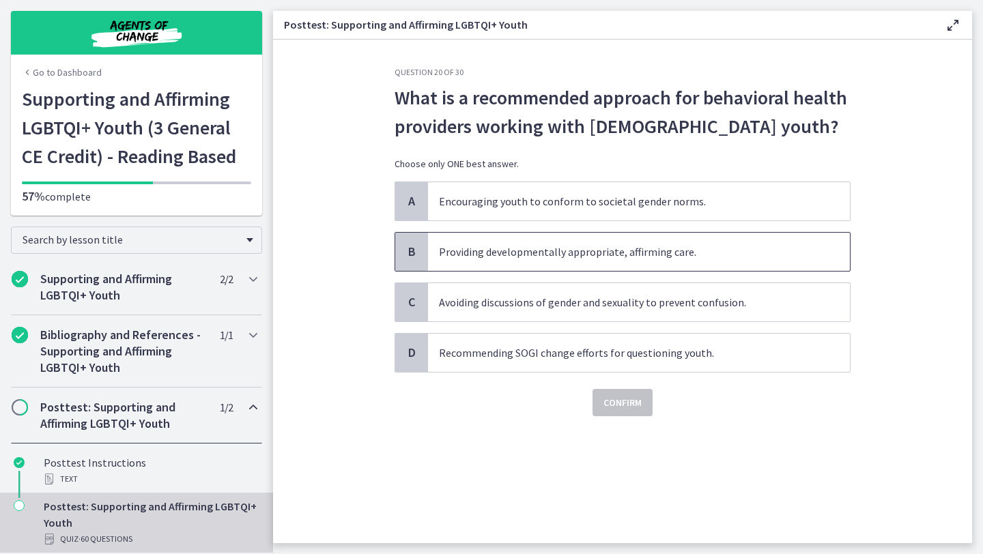
click at [572, 261] on span "Providing developmentally appropriate, affirming care." at bounding box center [639, 252] width 422 height 38
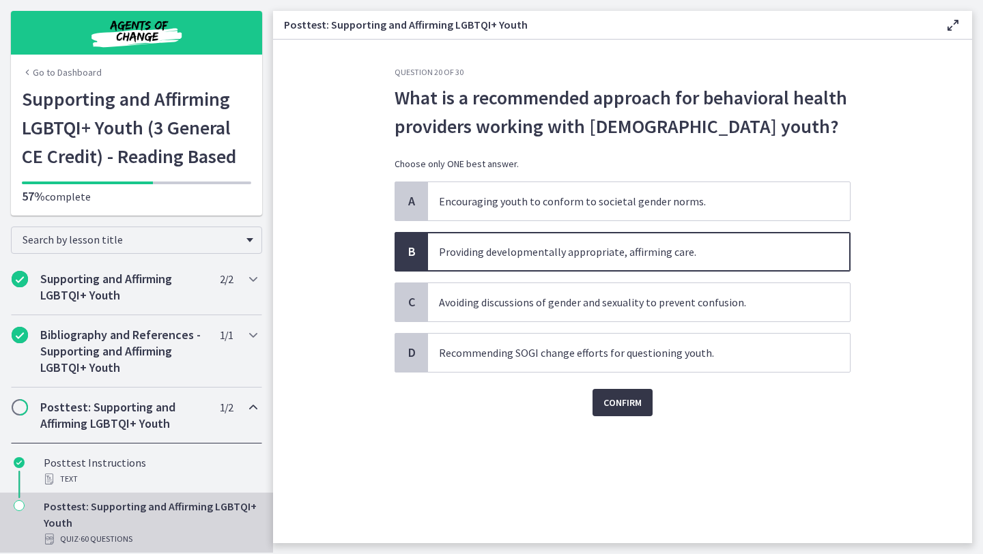
click at [623, 399] on span "Confirm" at bounding box center [622, 402] width 38 height 16
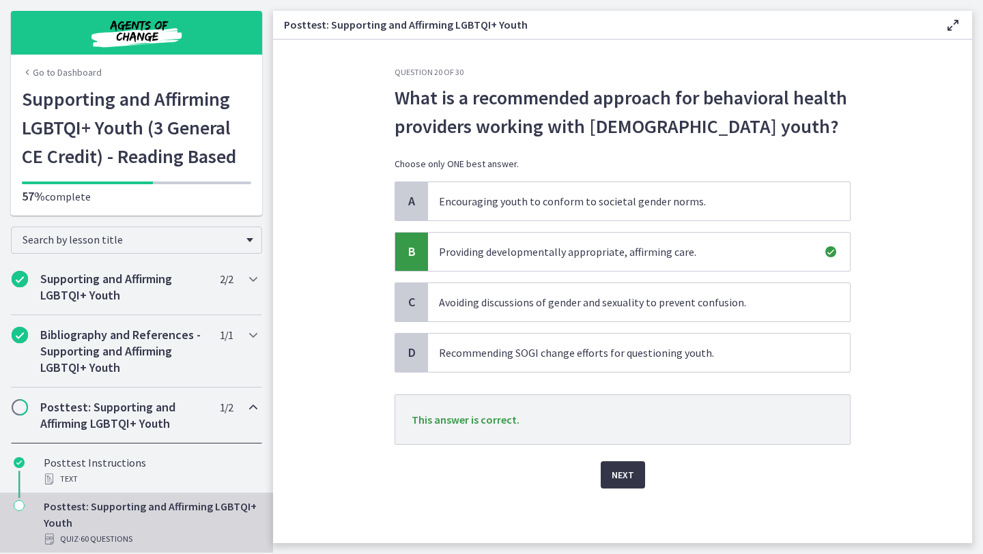
click at [607, 477] on button "Next" at bounding box center [623, 474] width 44 height 27
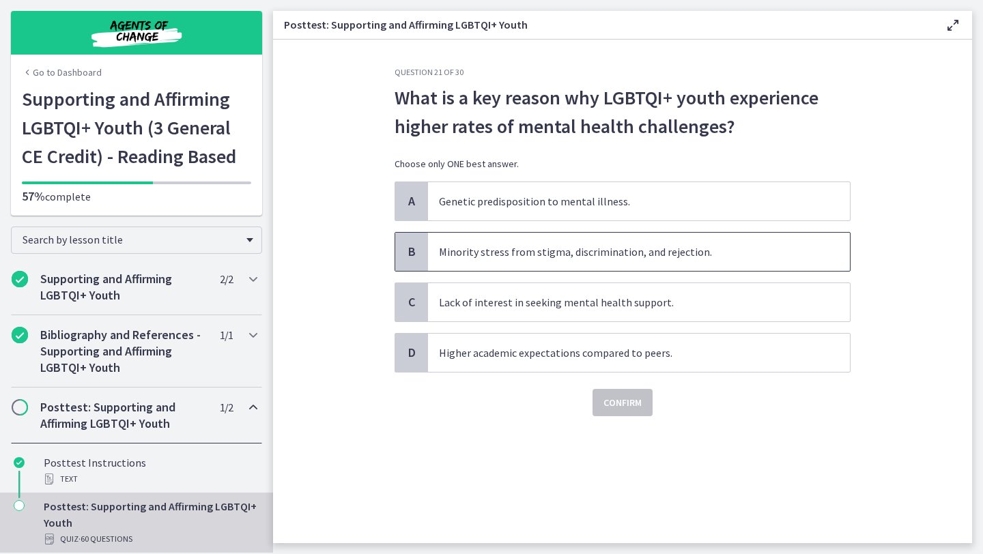
click at [538, 259] on span "Minority stress from stigma, discrimination, and rejection." at bounding box center [639, 252] width 422 height 38
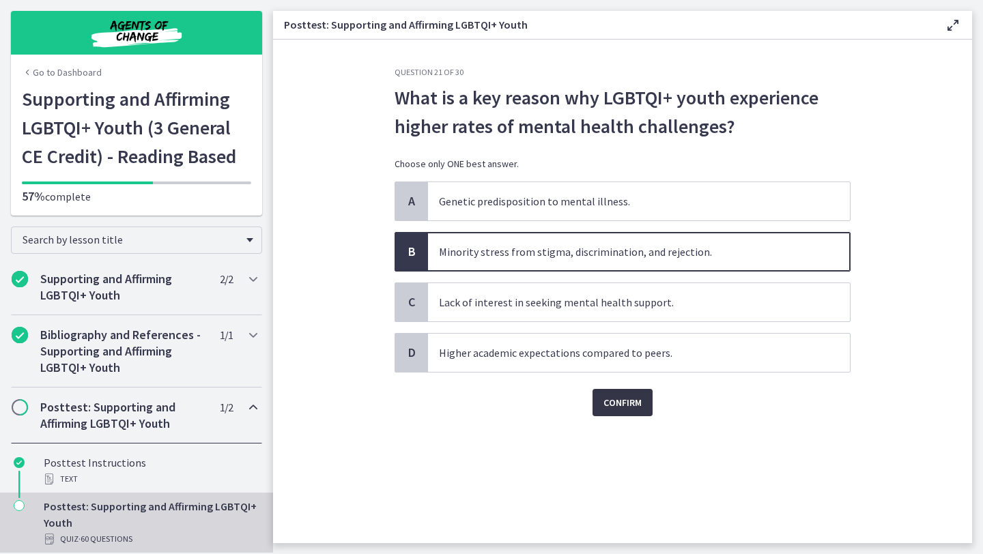
click at [633, 412] on button "Confirm" at bounding box center [622, 402] width 60 height 27
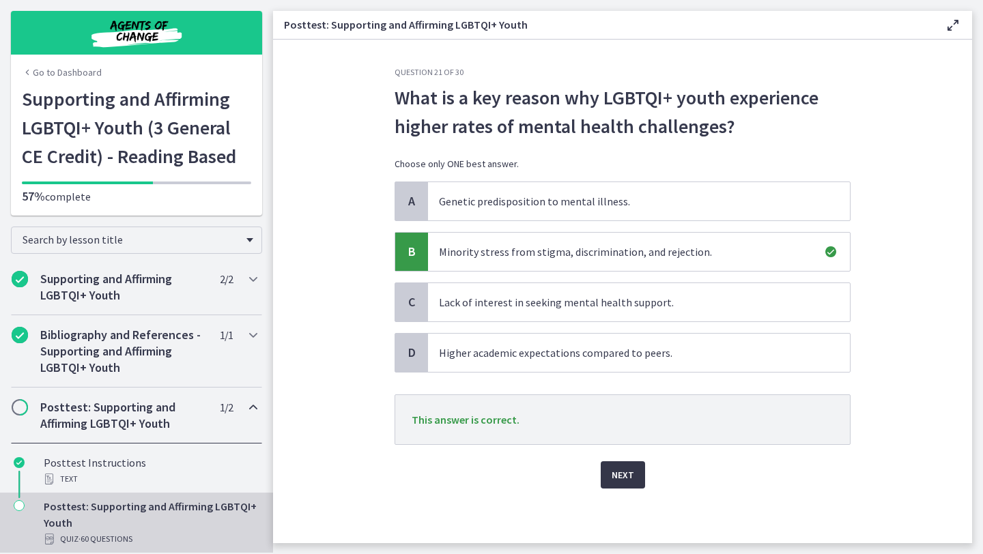
click at [608, 483] on button "Next" at bounding box center [623, 474] width 44 height 27
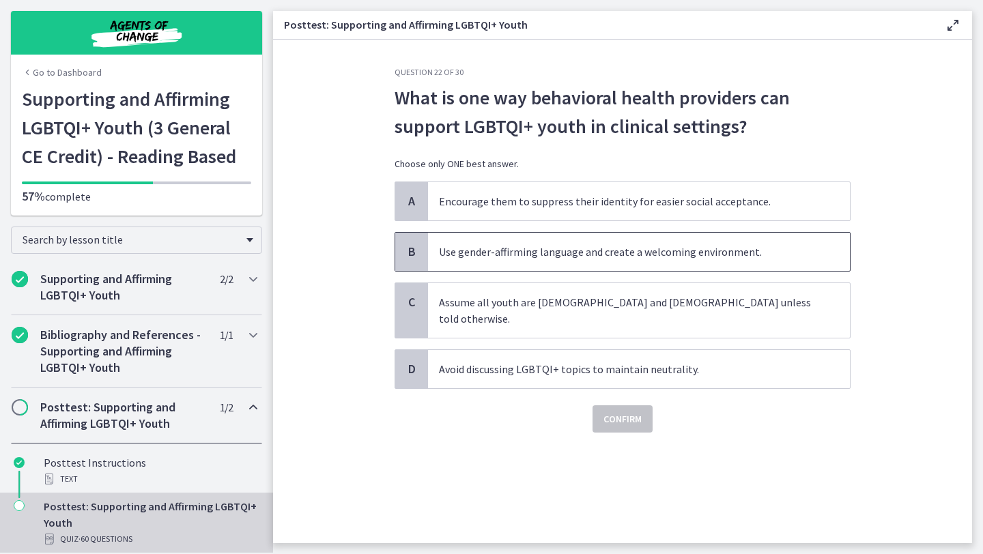
click at [618, 264] on span "Use gender-affirming language and create a welcoming environment." at bounding box center [639, 252] width 422 height 38
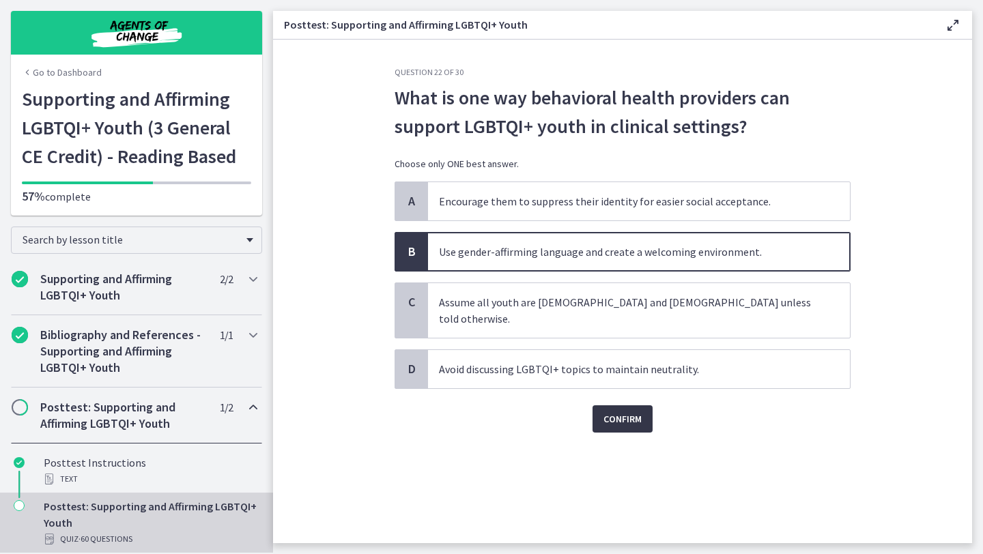
click at [612, 414] on button "Confirm" at bounding box center [622, 418] width 60 height 27
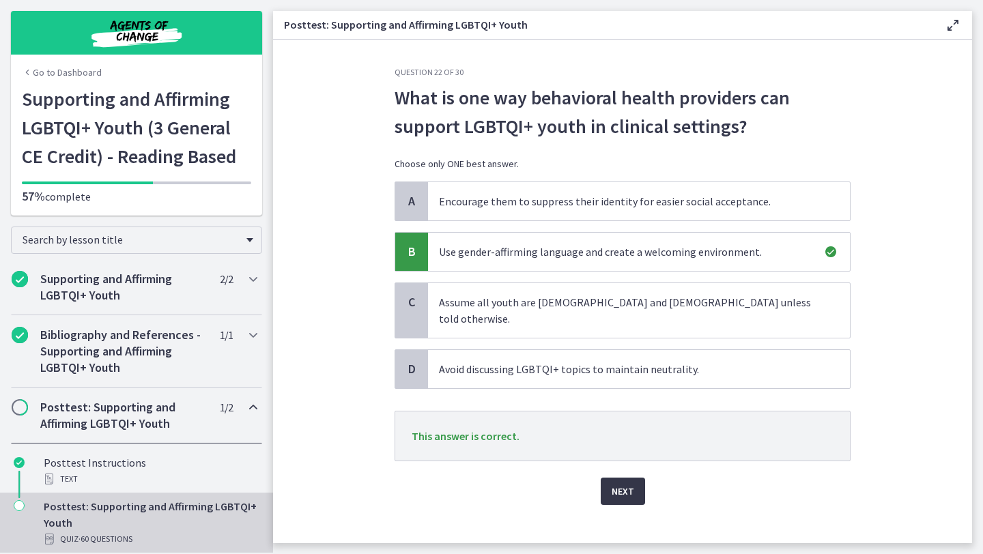
click at [610, 478] on button "Next" at bounding box center [623, 491] width 44 height 27
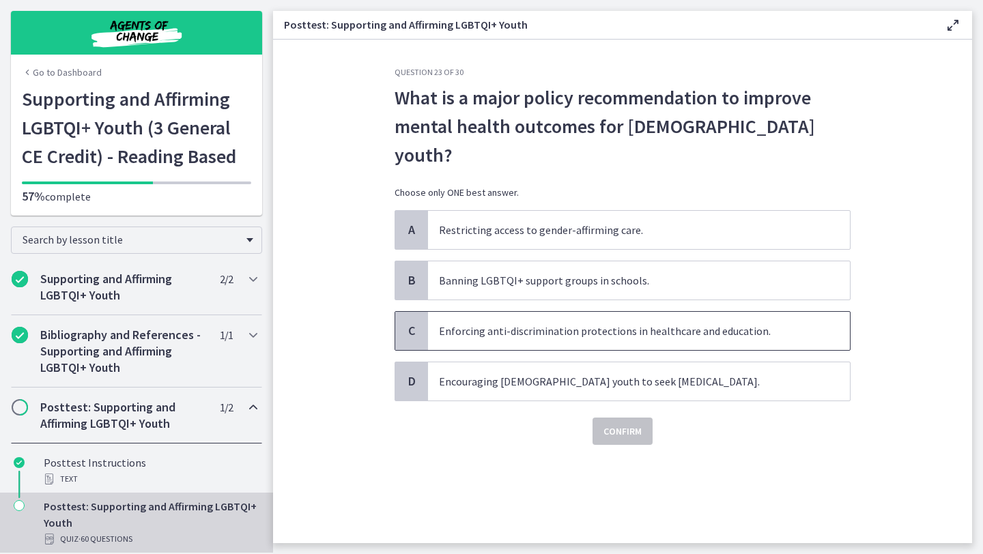
click at [600, 318] on span "Enforcing anti-discrimination protections in healthcare and education." at bounding box center [639, 331] width 422 height 38
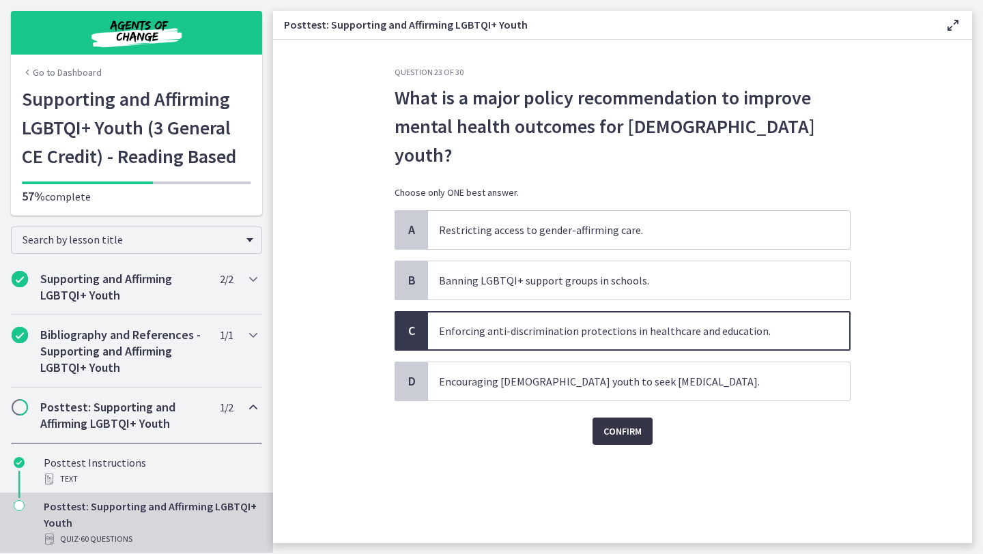
click at [616, 418] on button "Confirm" at bounding box center [622, 431] width 60 height 27
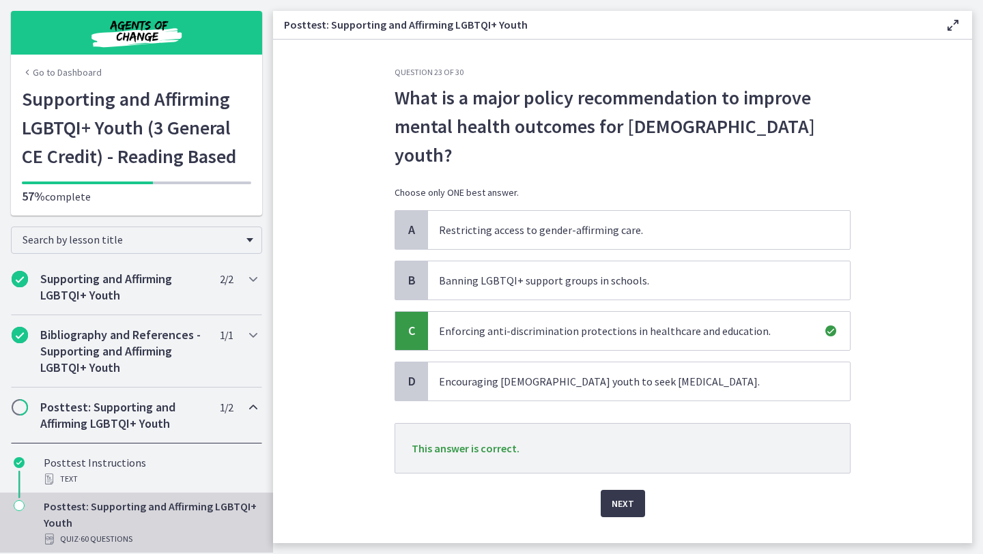
click at [612, 492] on div "Question 23 of 30 What is a major policy recommendation to improve mental healt…" at bounding box center [623, 305] width 478 height 476
click at [618, 495] on span "Next" at bounding box center [622, 503] width 23 height 16
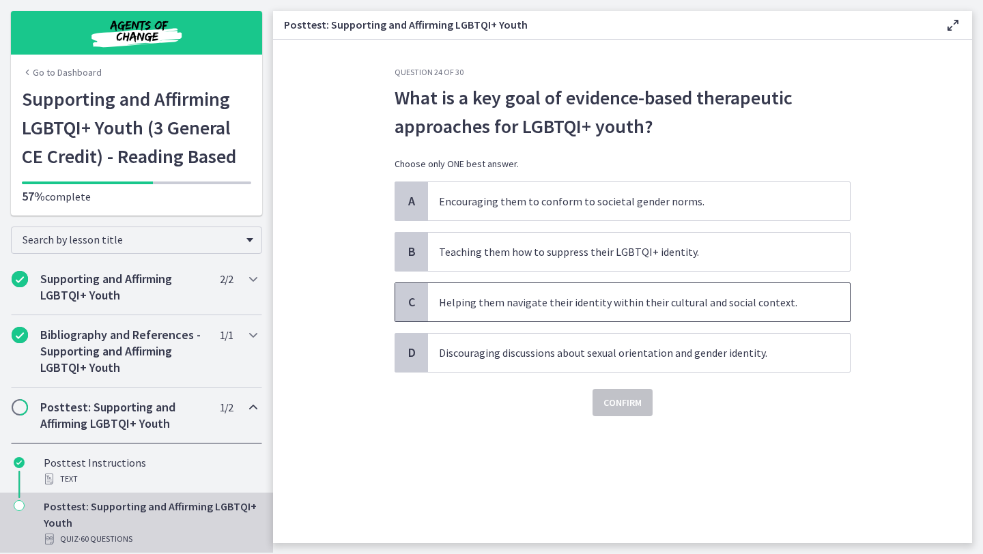
click at [576, 308] on span "Helping them navigate their identity within their cultural and social context." at bounding box center [639, 302] width 422 height 38
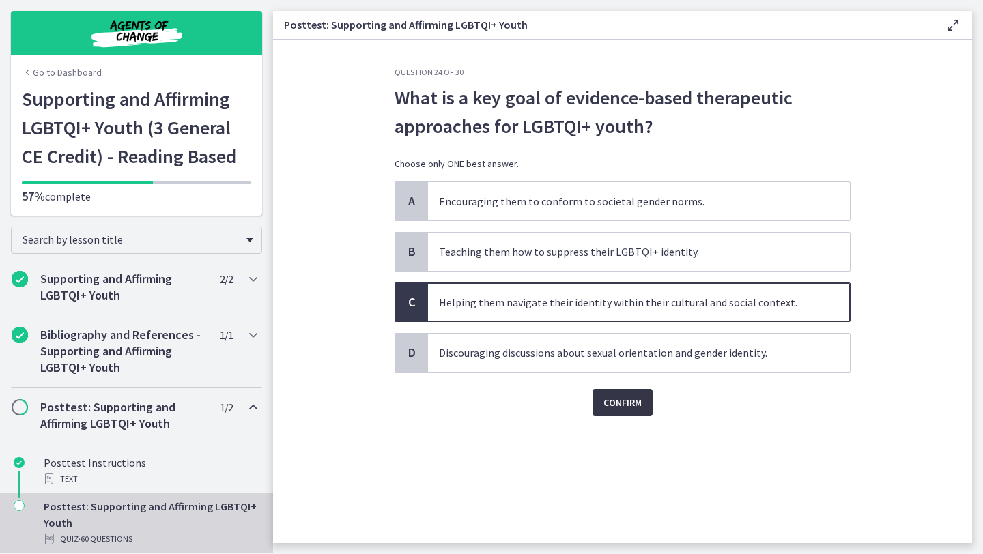
click at [618, 401] on span "Confirm" at bounding box center [622, 402] width 38 height 16
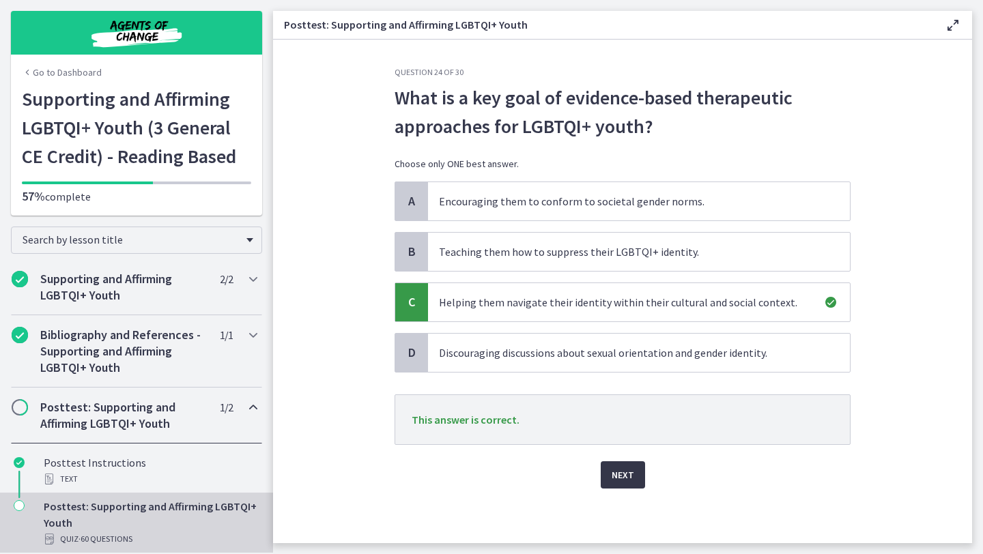
click at [618, 476] on span "Next" at bounding box center [622, 475] width 23 height 16
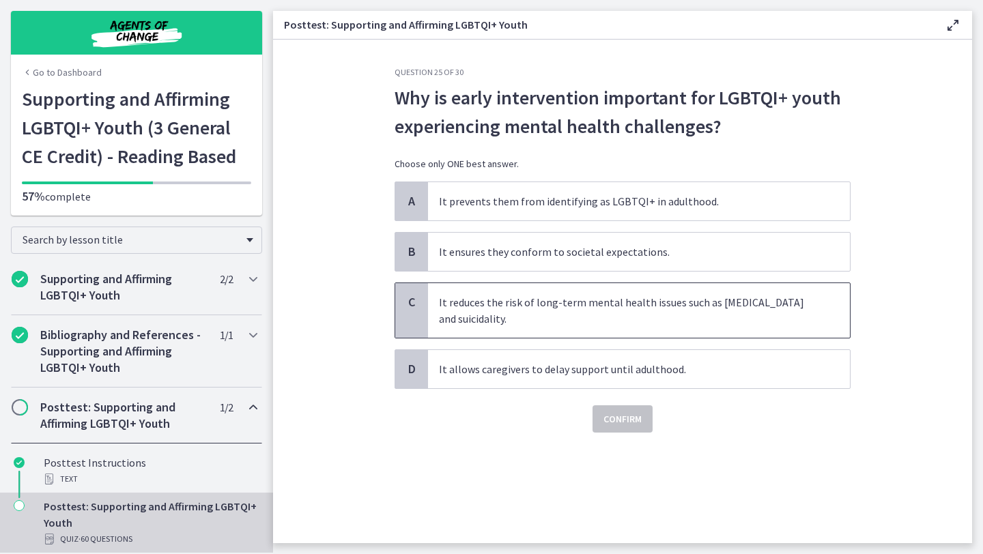
click at [555, 315] on span "It reduces the risk of long-term mental health issues such as depression and su…" at bounding box center [639, 310] width 422 height 55
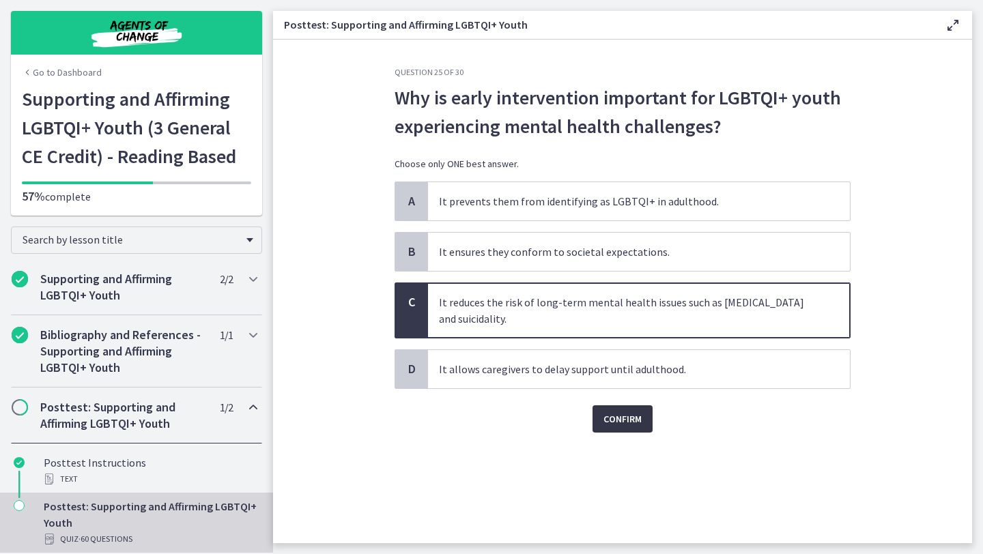
click at [607, 426] on span "Confirm" at bounding box center [622, 419] width 38 height 16
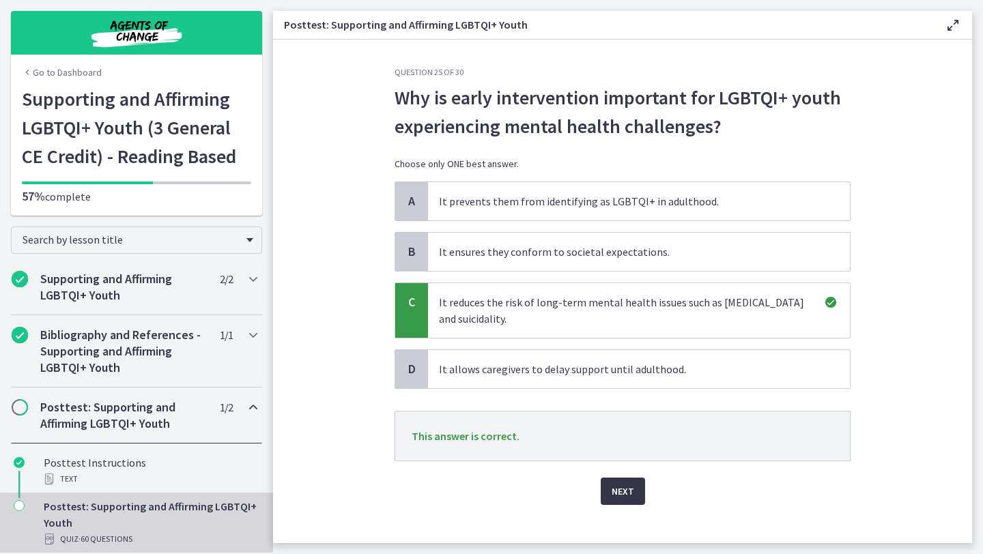
click at [620, 482] on button "Next" at bounding box center [623, 491] width 44 height 27
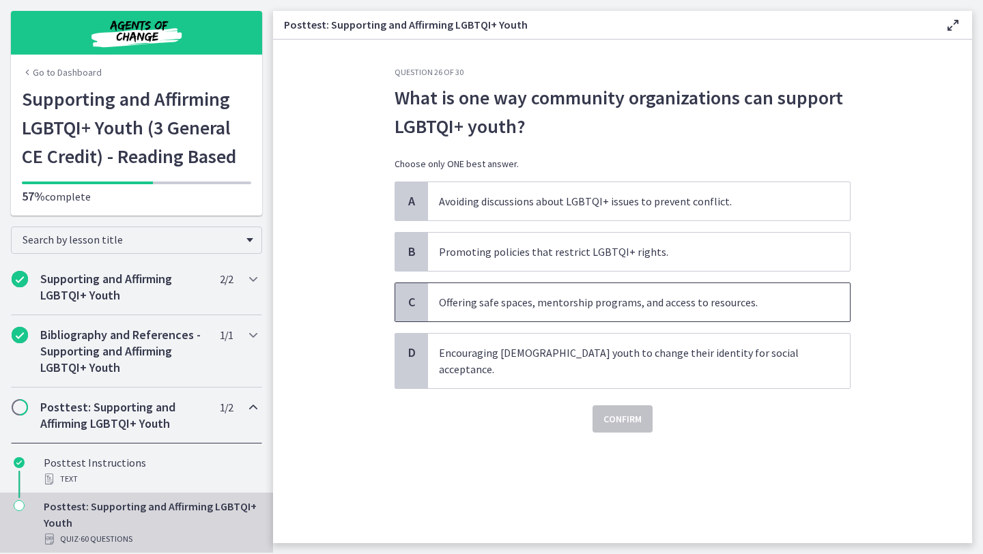
click at [609, 314] on span "Offering safe spaces, mentorship programs, and access to resources." at bounding box center [639, 302] width 422 height 38
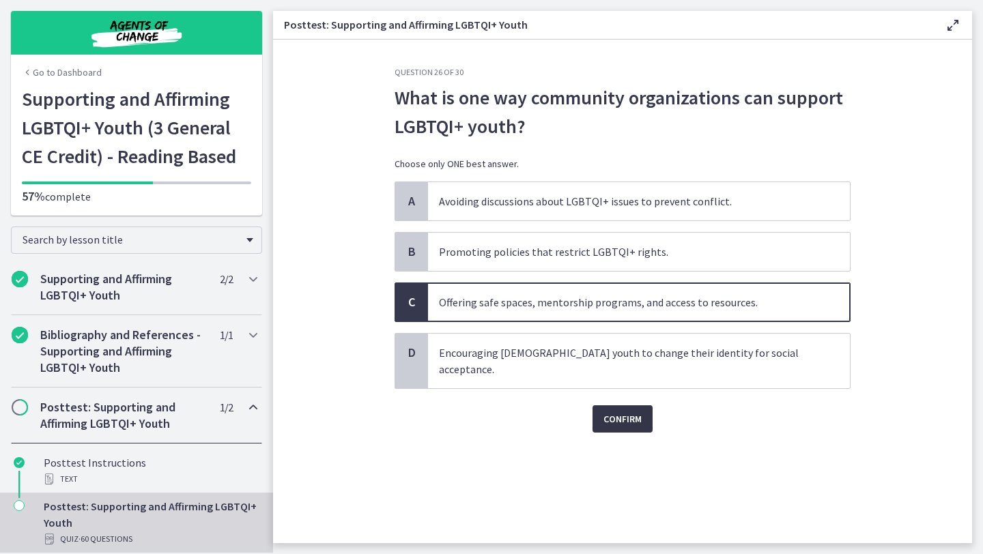
click at [622, 411] on span "Confirm" at bounding box center [622, 419] width 38 height 16
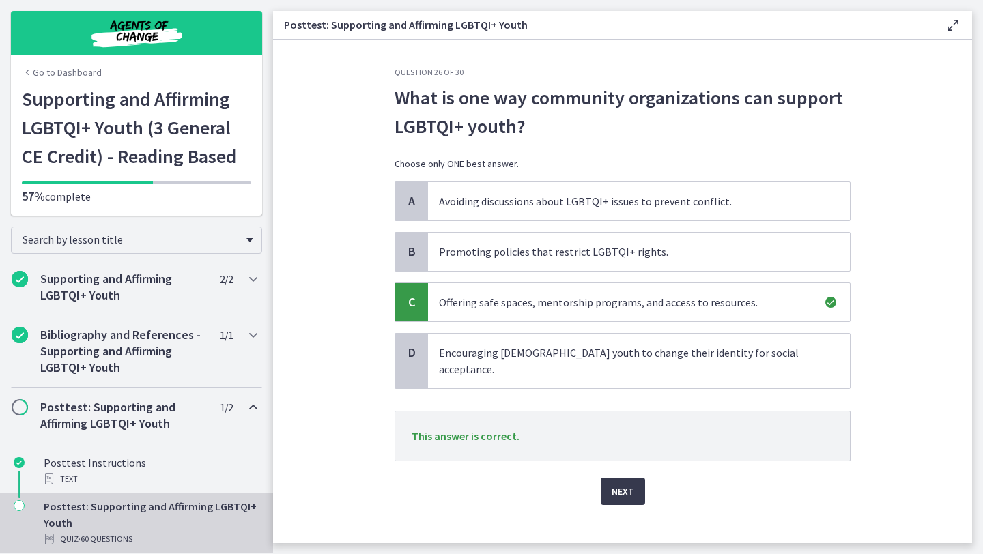
click at [621, 461] on div "Next" at bounding box center [622, 483] width 456 height 44
click at [621, 483] on span "Next" at bounding box center [622, 491] width 23 height 16
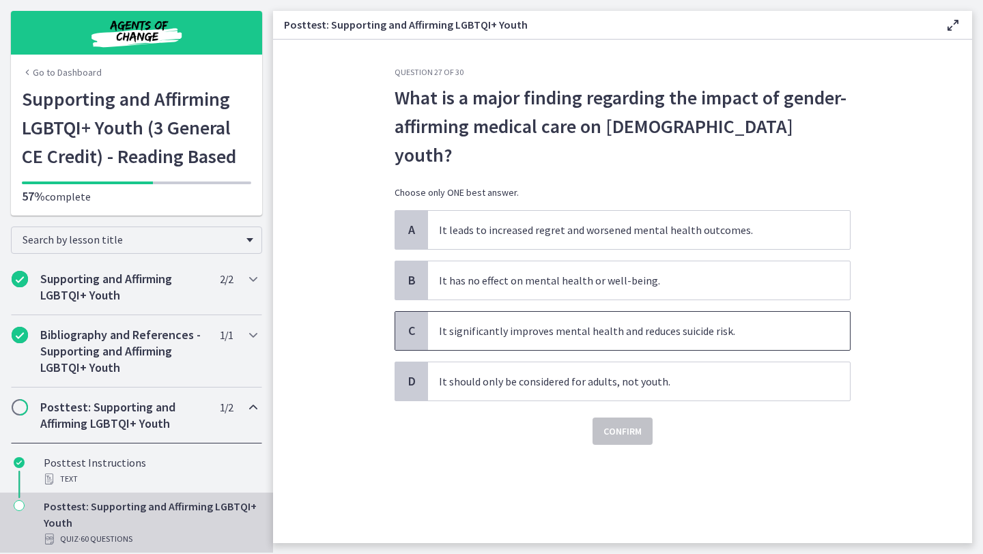
click at [472, 312] on span "It significantly improves mental health and reduces suicide risk." at bounding box center [639, 331] width 422 height 38
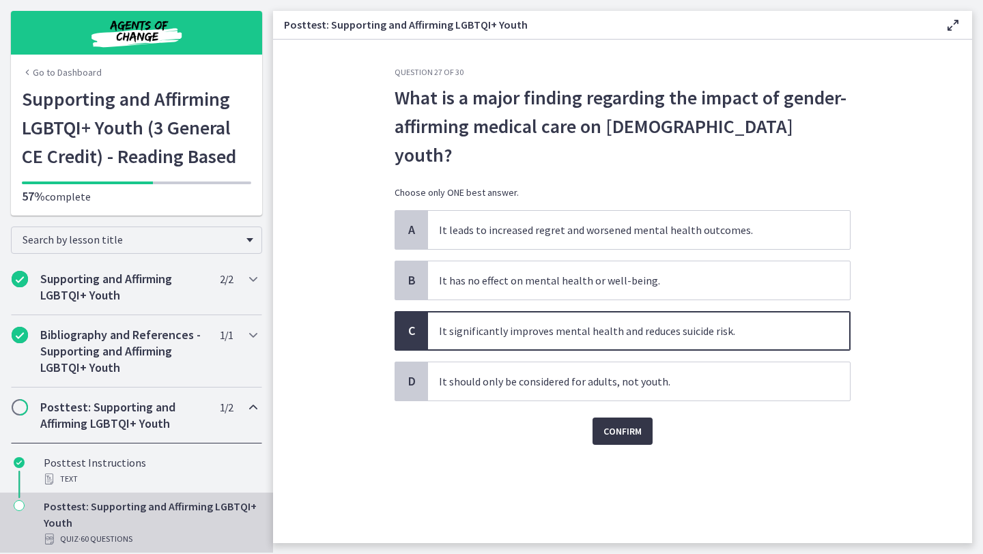
click at [611, 423] on span "Confirm" at bounding box center [622, 431] width 38 height 16
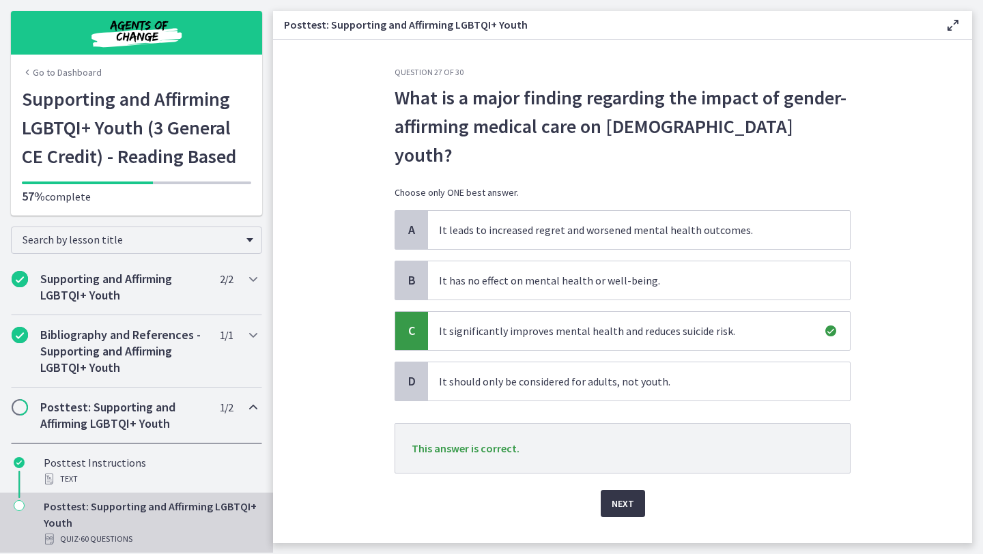
click at [614, 495] on span "Next" at bounding box center [622, 503] width 23 height 16
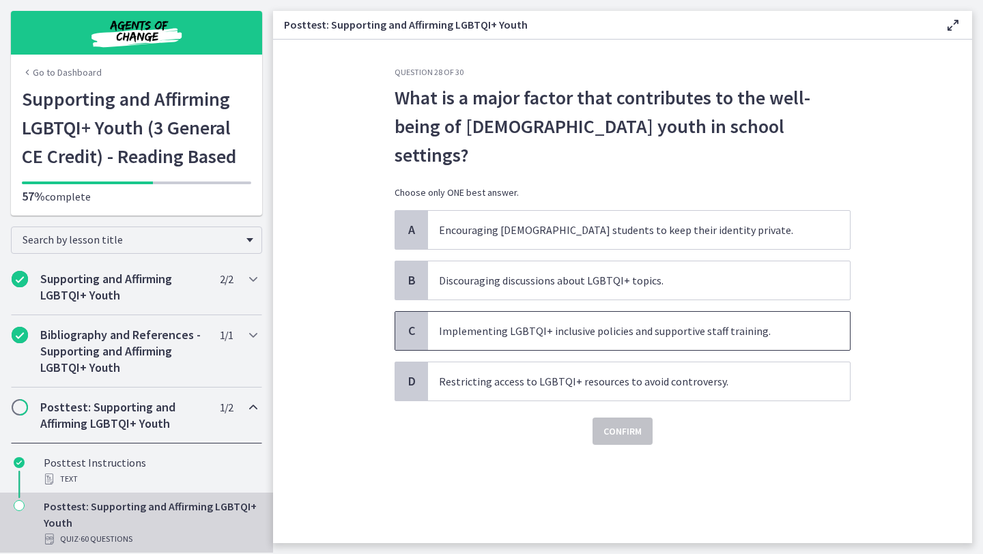
click at [555, 312] on span "Implementing LGBTQI+ inclusive policies and supportive staff training." at bounding box center [639, 331] width 422 height 38
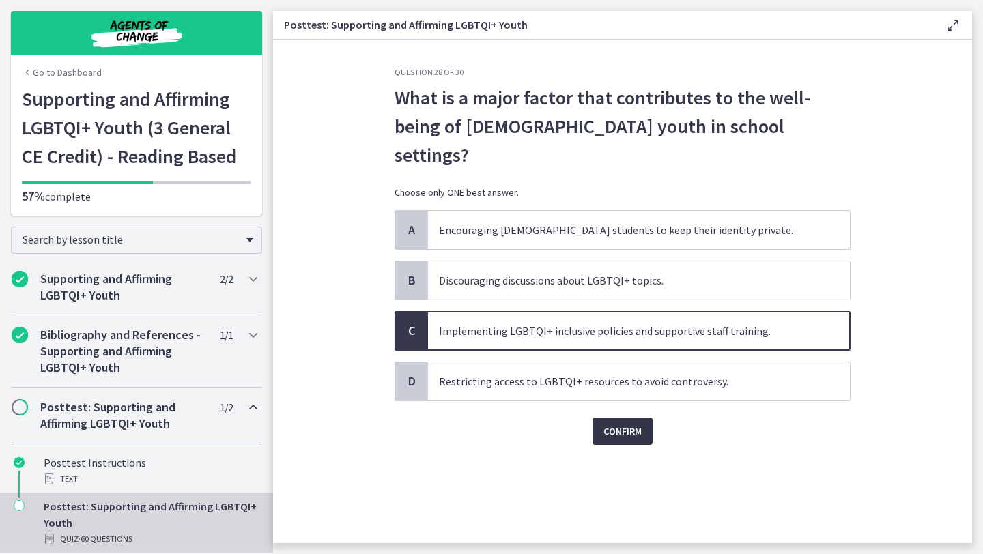
click at [626, 423] on span "Confirm" at bounding box center [622, 431] width 38 height 16
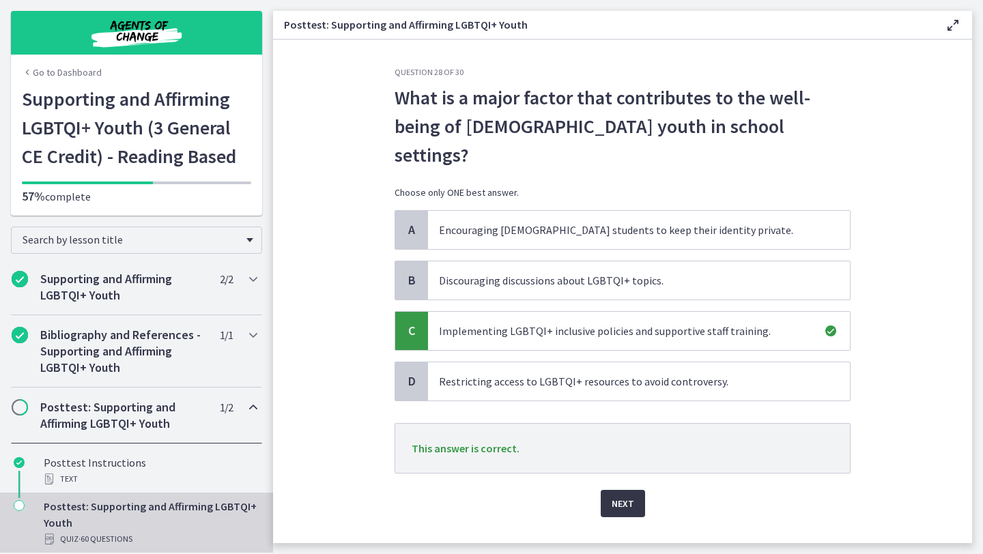
click at [614, 490] on button "Next" at bounding box center [623, 503] width 44 height 27
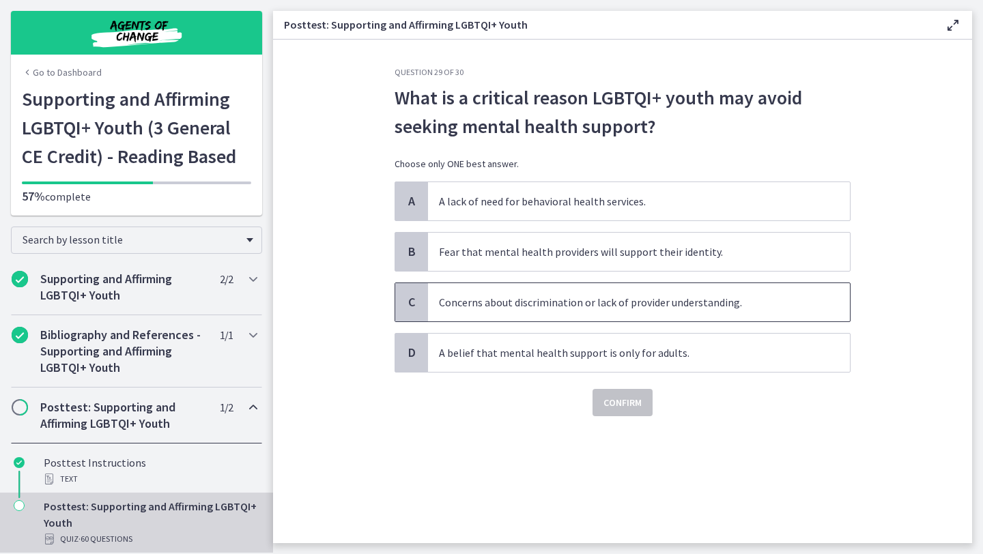
click at [579, 298] on span "Concerns about discrimination or lack of provider understanding." at bounding box center [639, 302] width 422 height 38
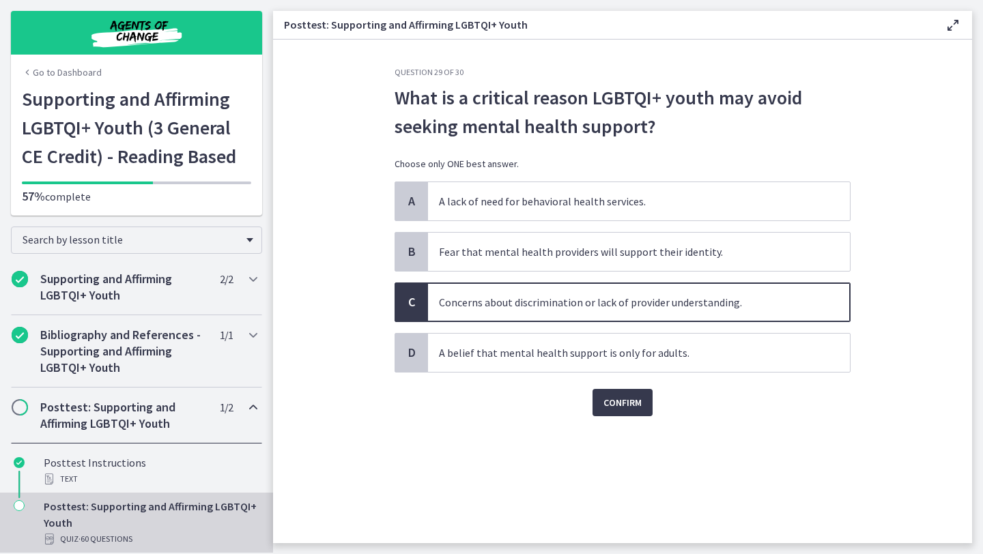
click at [623, 416] on div "Question 29 of 30 What is a critical reason LGBTQI+ youth may avoid seeking men…" at bounding box center [623, 305] width 478 height 476
click at [620, 410] on span "Confirm" at bounding box center [622, 402] width 38 height 16
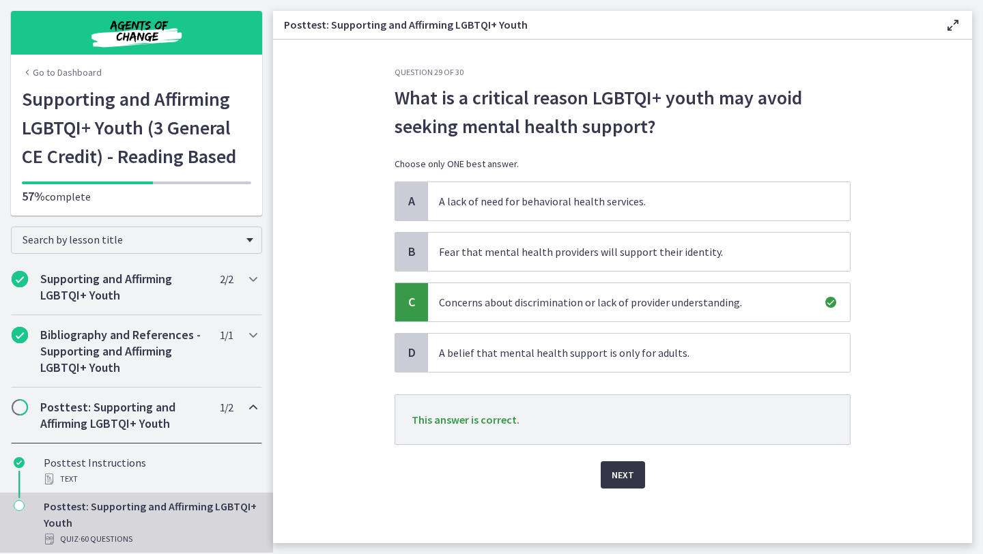
click at [622, 478] on span "Next" at bounding box center [622, 475] width 23 height 16
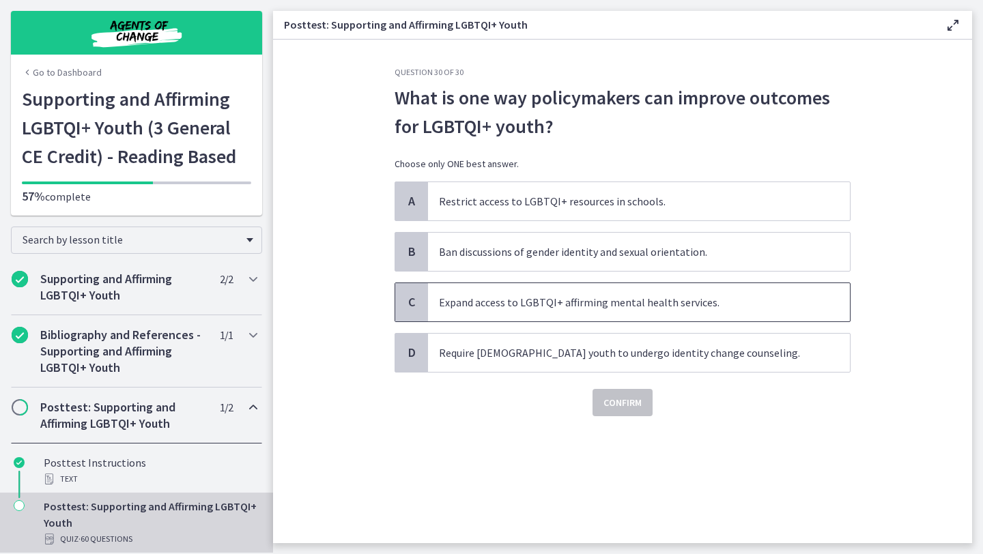
click at [538, 302] on span "Expand access to LGBTQI+ affirming mental health services." at bounding box center [639, 302] width 422 height 38
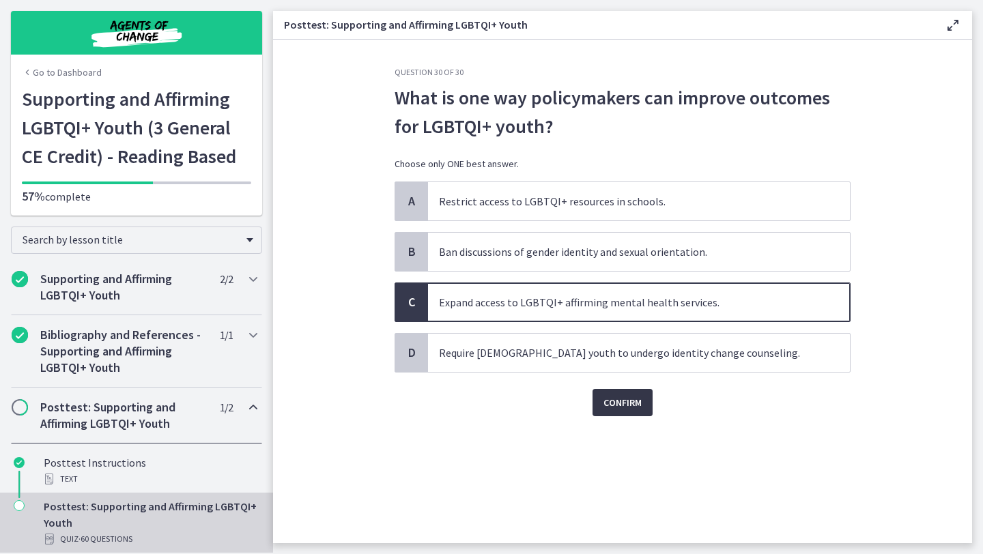
click at [624, 404] on span "Confirm" at bounding box center [622, 402] width 38 height 16
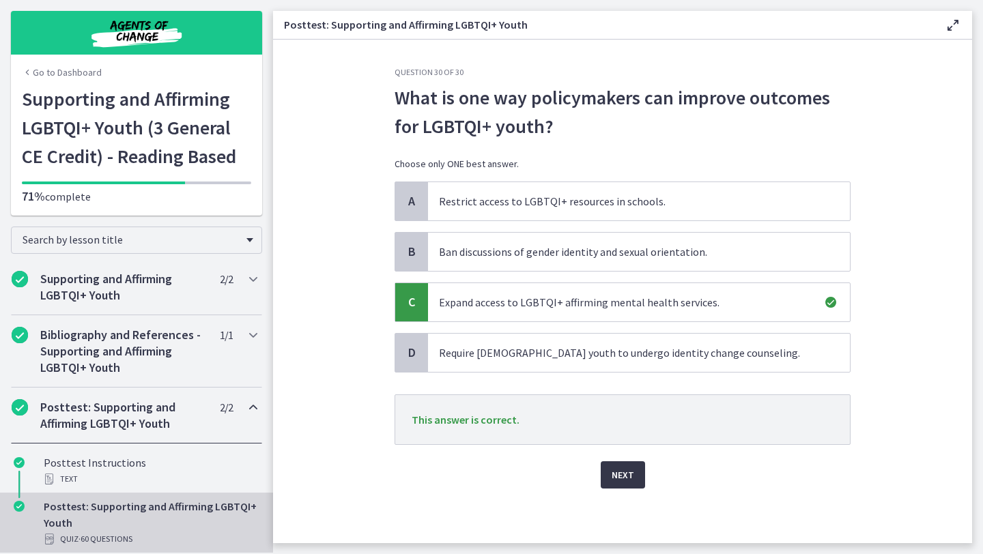
click at [611, 478] on span "Next" at bounding box center [622, 475] width 23 height 16
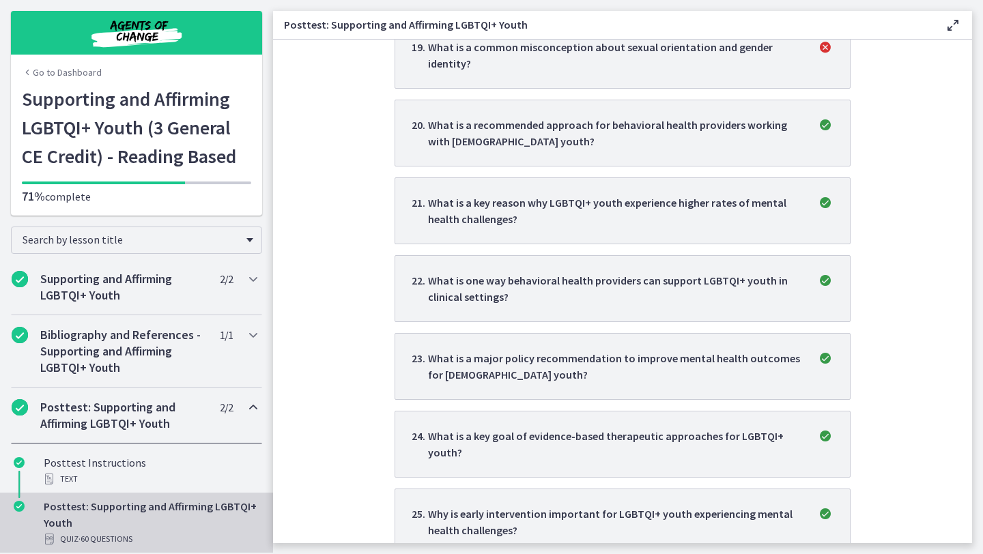
scroll to position [1437, 0]
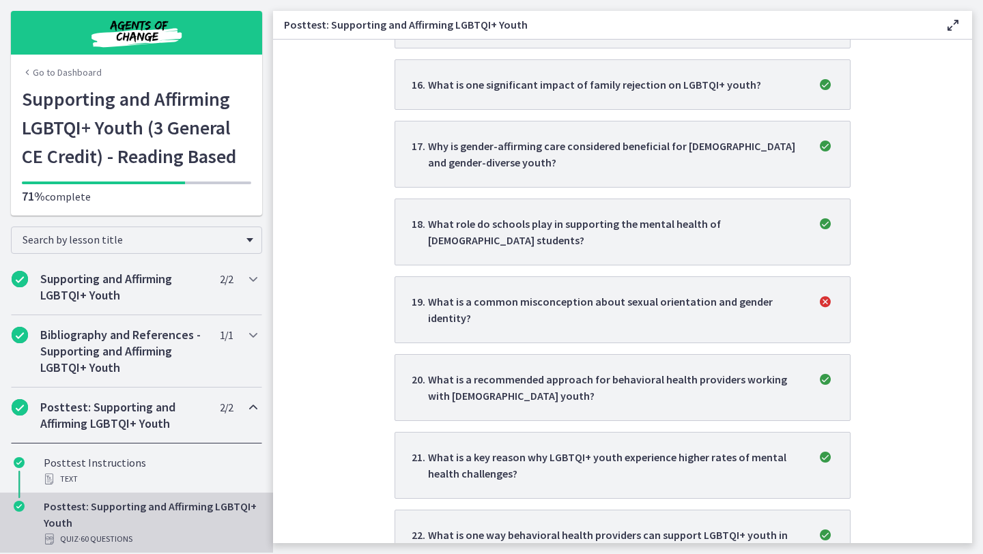
click at [624, 293] on div "What is a common misconception about sexual orientation and gender identity?" at bounding box center [614, 309] width 373 height 33
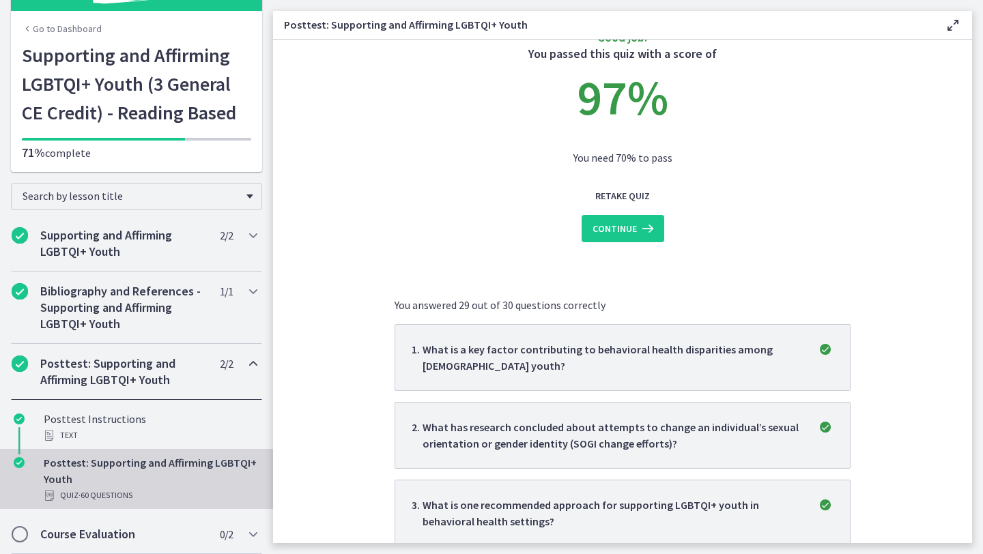
scroll to position [0, 0]
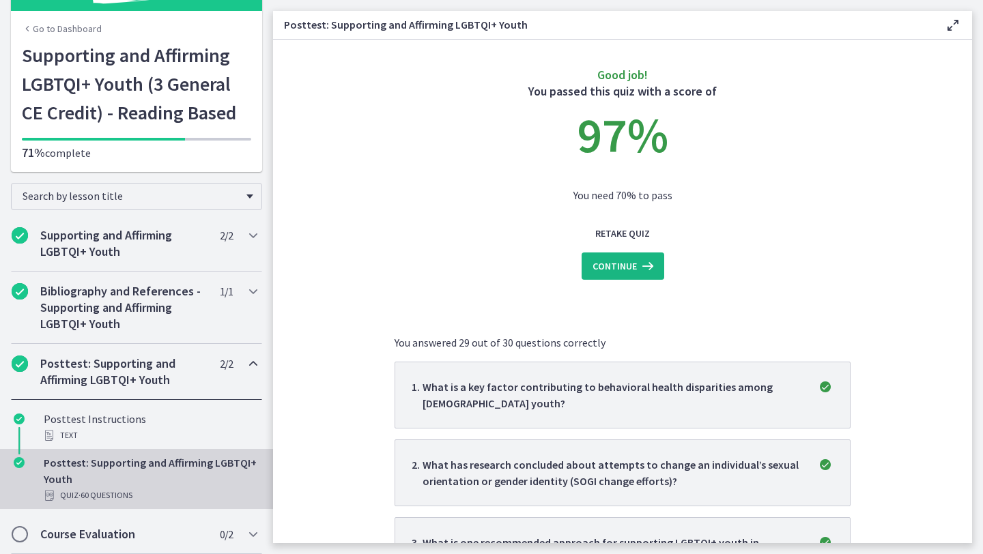
click at [599, 270] on span "Continue" at bounding box center [614, 266] width 44 height 16
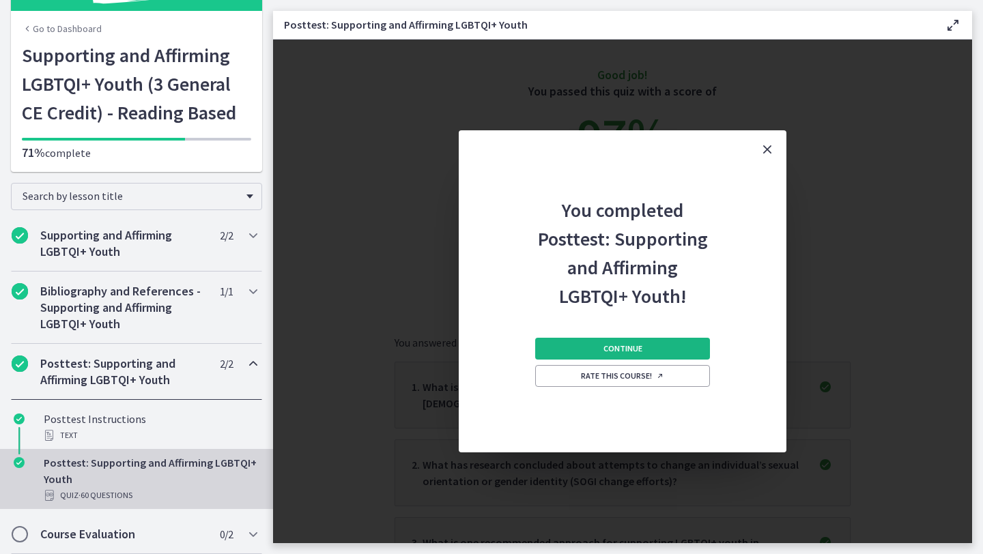
click at [594, 352] on button "Continue" at bounding box center [622, 349] width 175 height 22
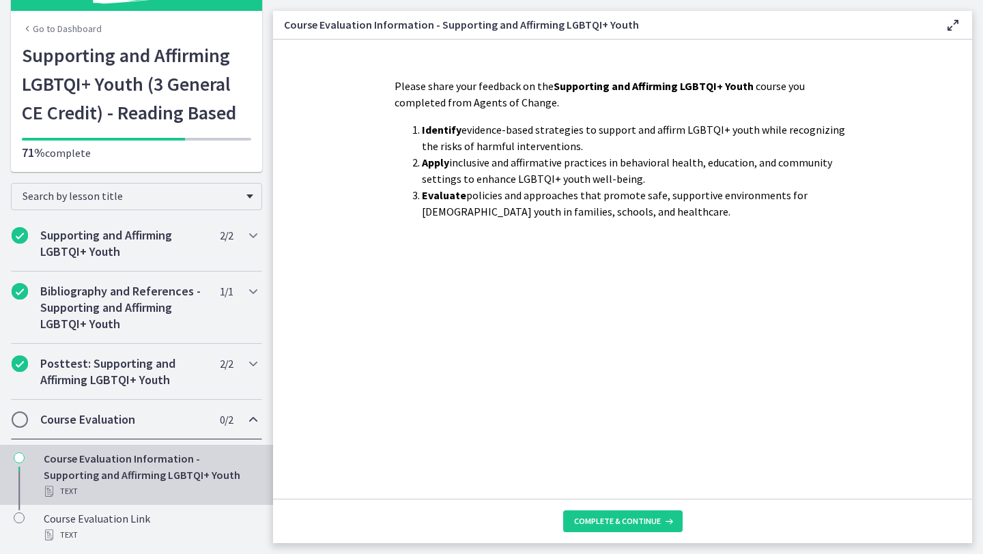
scroll to position [44, 0]
click at [609, 525] on span "Complete & continue" at bounding box center [617, 521] width 87 height 11
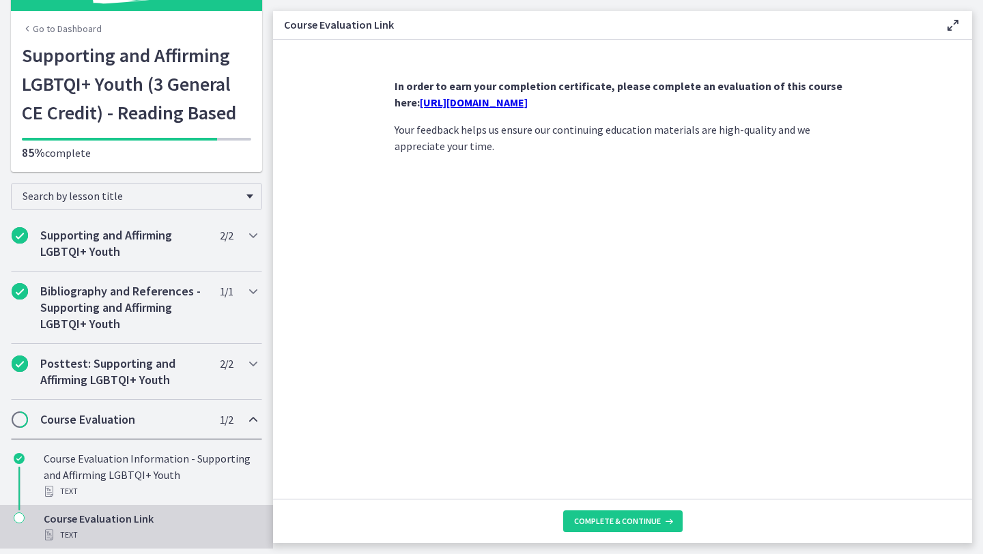
click at [528, 102] on link "https://forms.gle/HrTKVpR4zT23TDTq9" at bounding box center [474, 103] width 108 height 14
click at [633, 518] on span "Complete & continue" at bounding box center [617, 521] width 87 height 11
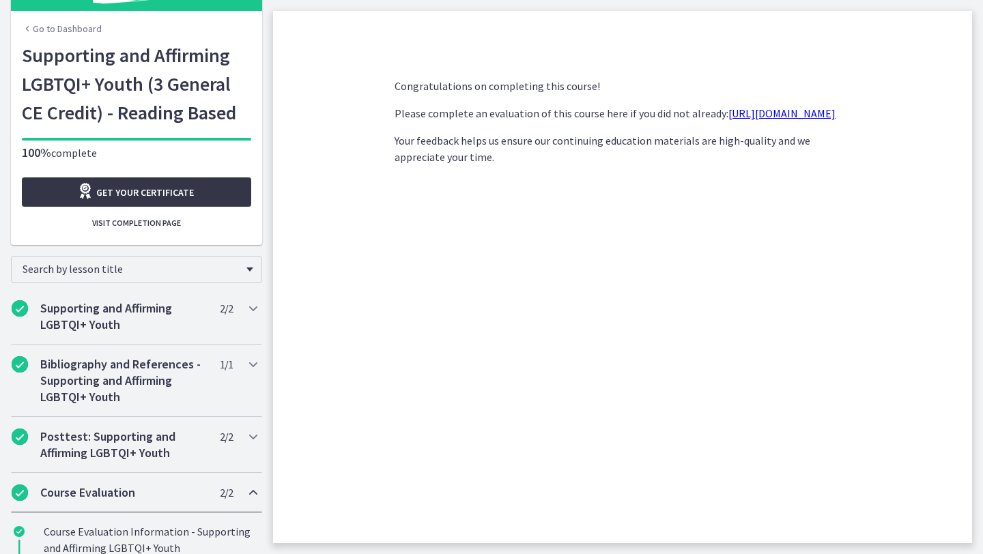
click at [151, 182] on link "Get your certificate" at bounding box center [136, 191] width 229 height 29
click at [126, 311] on h2 "Supporting and Affirming LGBTQI+ Youth" at bounding box center [123, 316] width 167 height 33
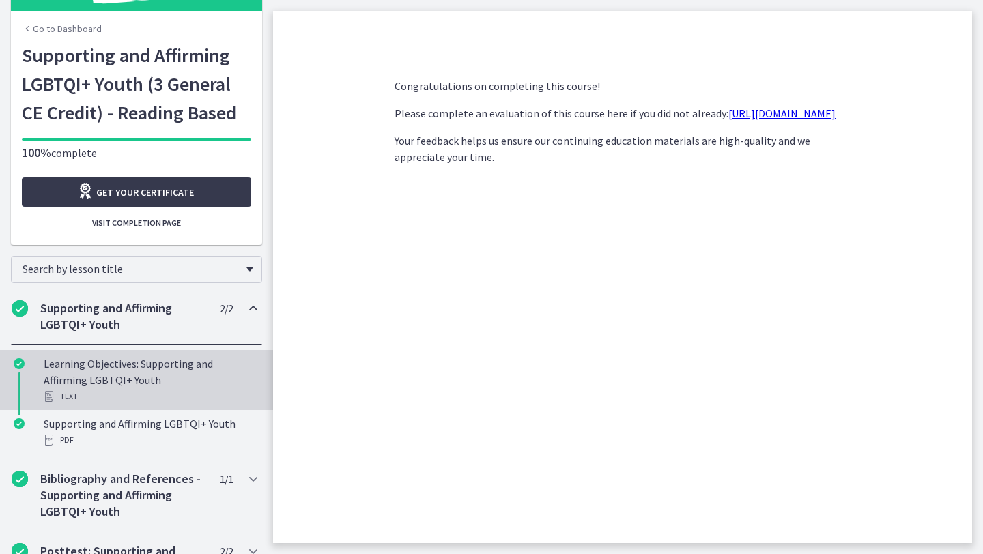
click at [117, 364] on div "Learning Objectives: Supporting and Affirming LGBTQI+ Youth Text" at bounding box center [150, 380] width 213 height 49
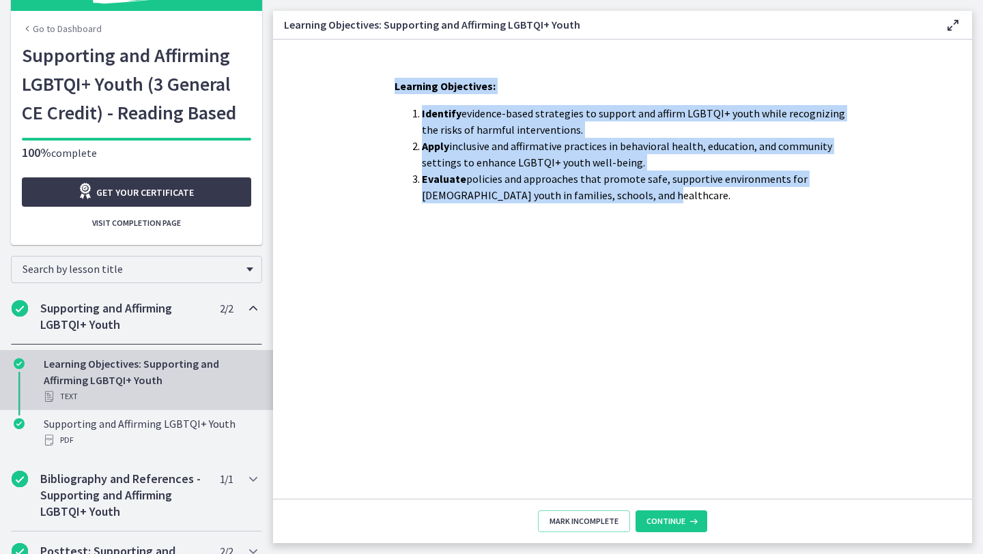
drag, startPoint x: 392, startPoint y: 87, endPoint x: 646, endPoint y: 209, distance: 282.0
click at [650, 214] on div "Learning Objectives: Identify evidence-based strategies to support and affirm L…" at bounding box center [623, 283] width 478 height 432
copy div "Learning Objectives: Identify evidence-based strategies to support and affirm L…"
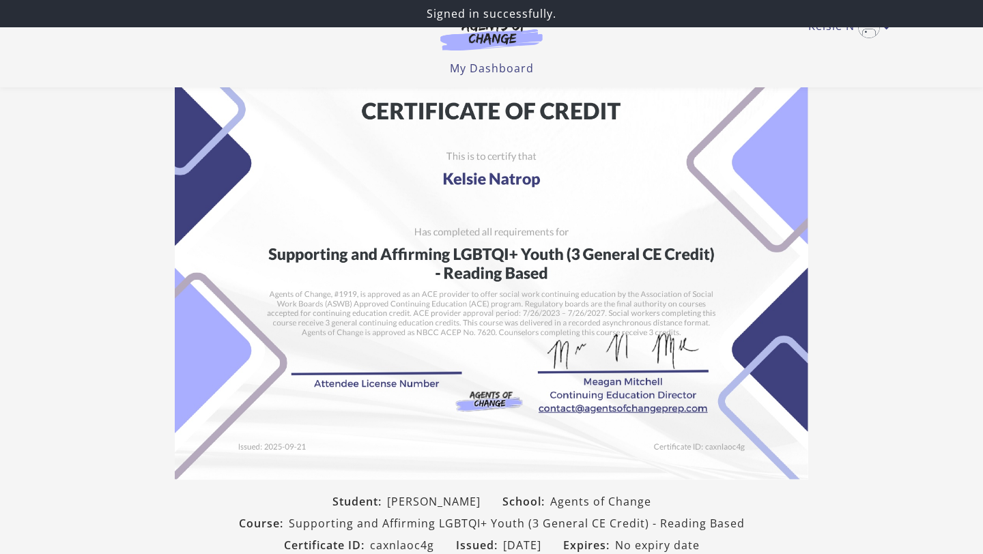
scroll to position [210, 0]
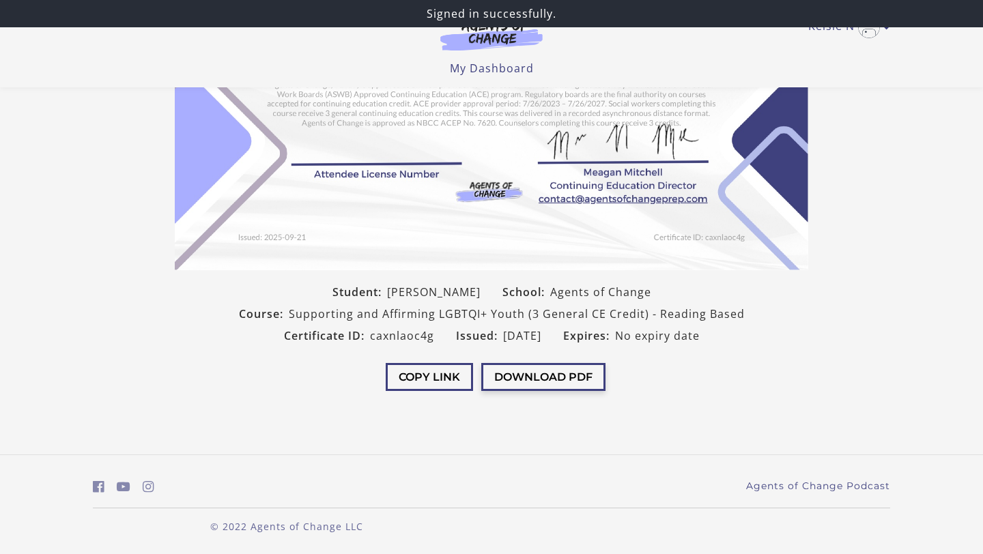
click at [538, 372] on button "Download PDF" at bounding box center [543, 377] width 124 height 28
